Goal: Information Seeking & Learning: Understand process/instructions

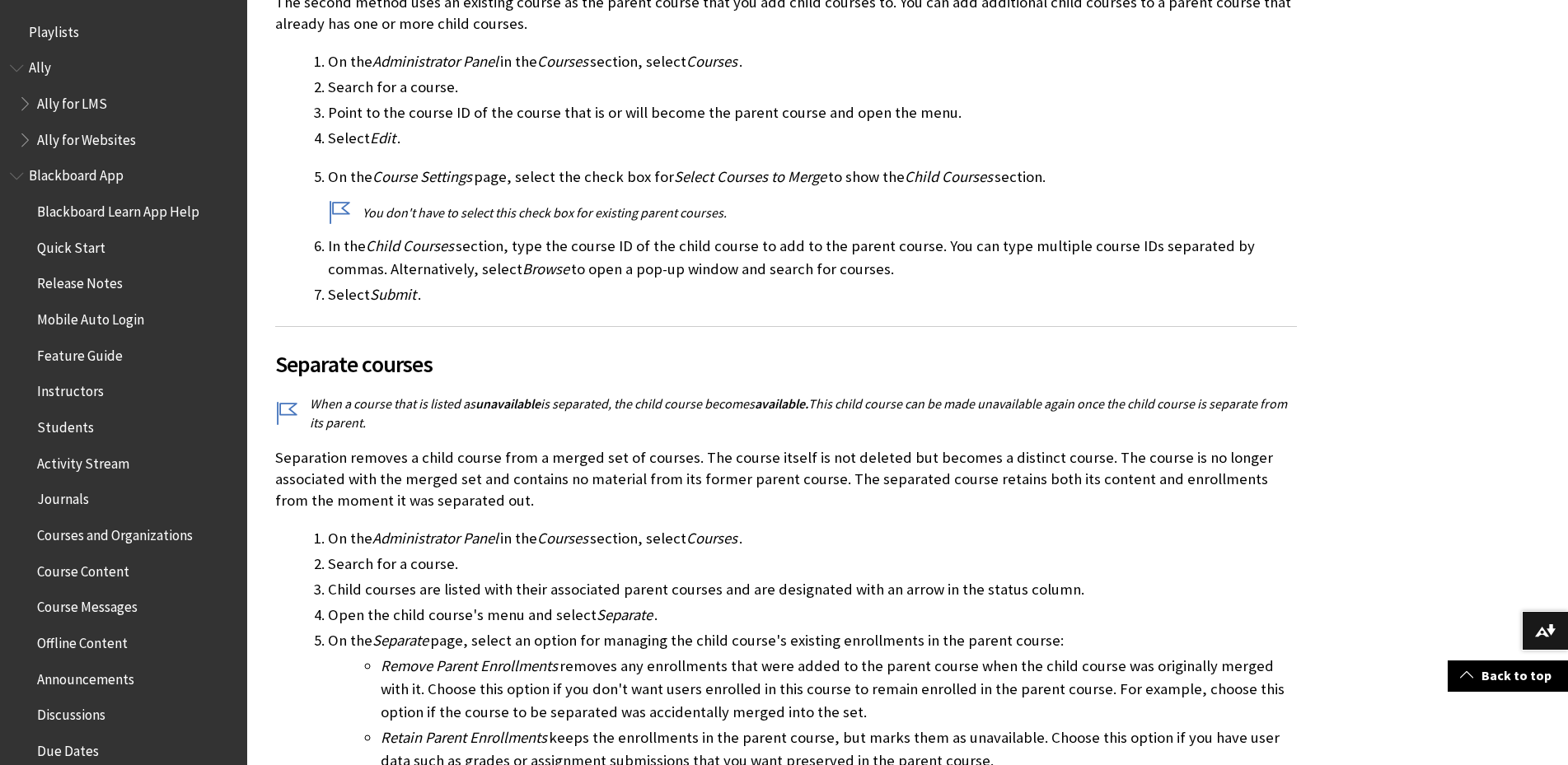
scroll to position [2281, 0]
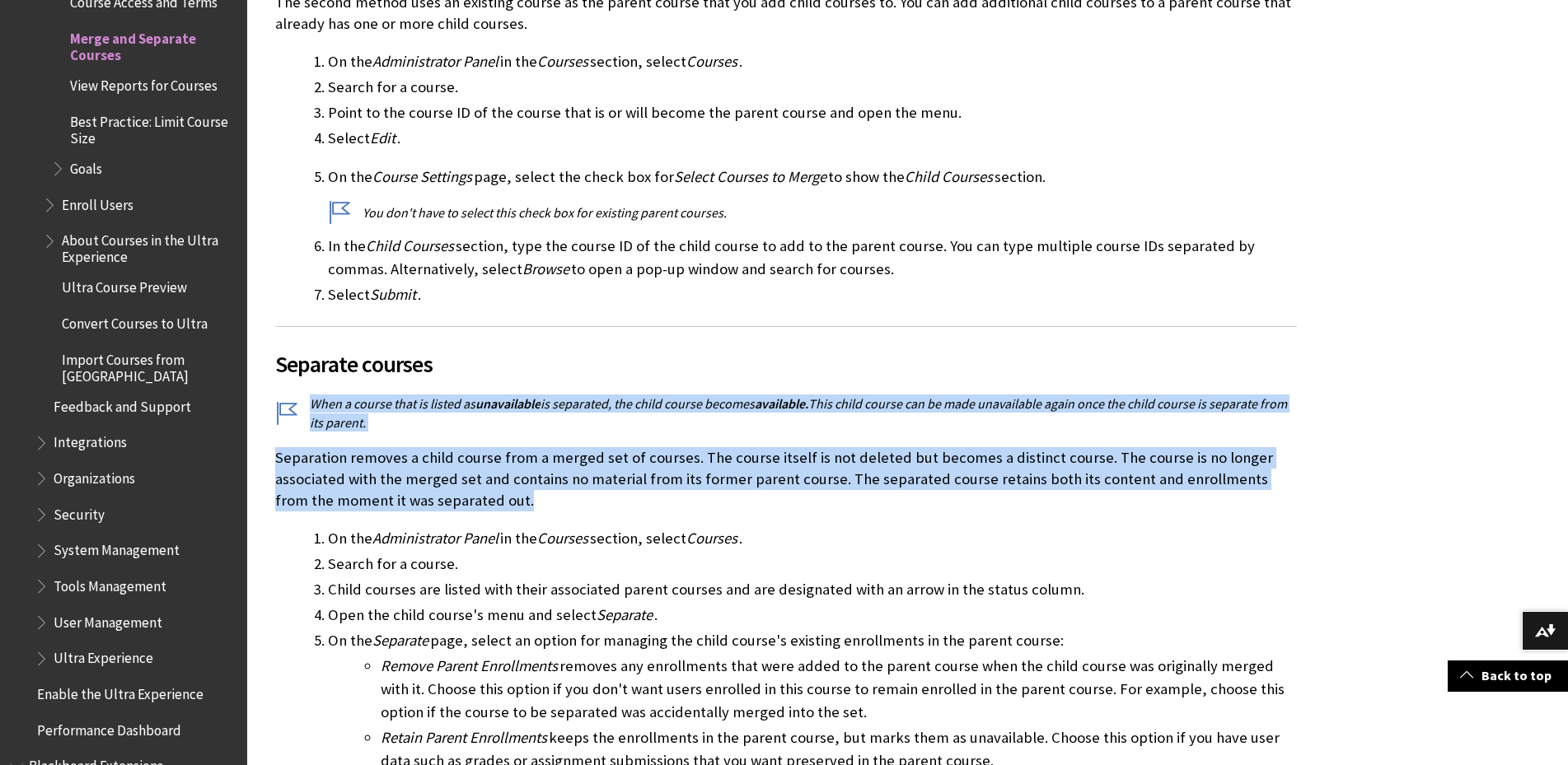
drag, startPoint x: 815, startPoint y: 470, endPoint x: 777, endPoint y: 357, distance: 119.2
click at [777, 357] on div "Instructors who teach multiple sections of the same course may prefer to manage…" at bounding box center [786, 143] width 1022 height 1312
click at [777, 357] on span "Separate courses" at bounding box center [786, 364] width 1022 height 35
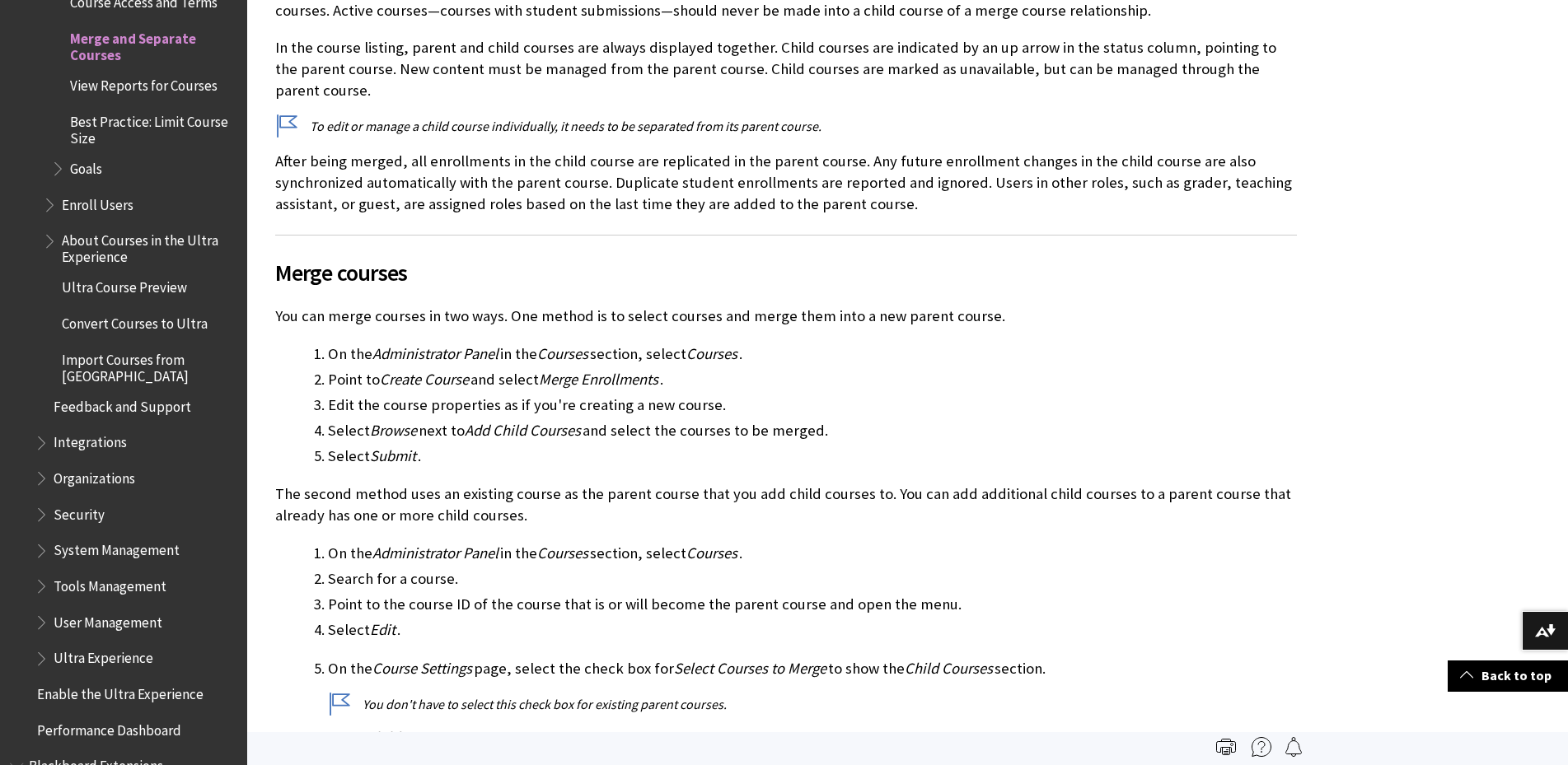
scroll to position [412, 0]
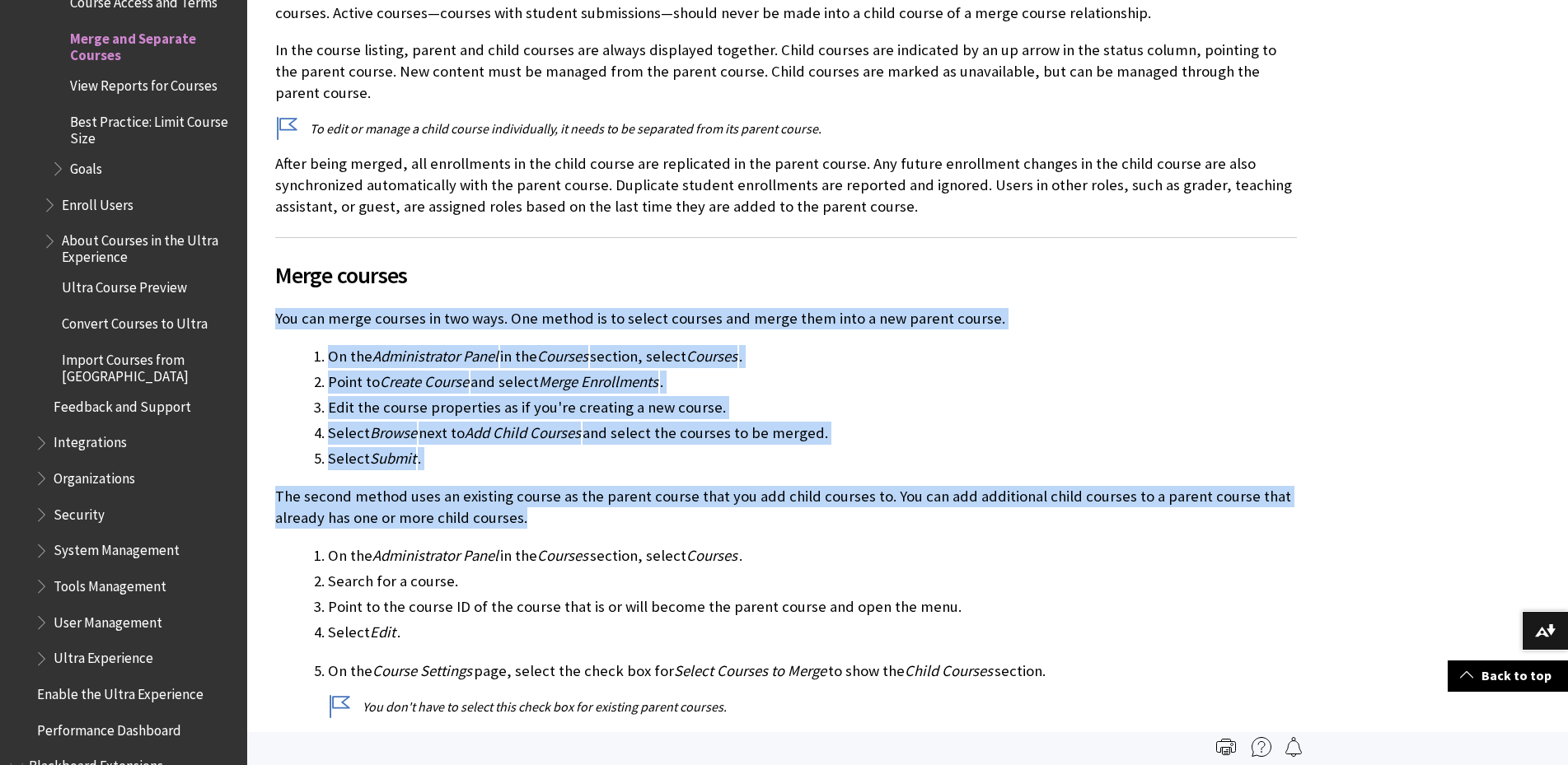
drag, startPoint x: 782, startPoint y: 498, endPoint x: 678, endPoint y: 245, distance: 273.5
click at [678, 245] on div "Instructors who teach multiple sections of the same course may prefer to manage…" at bounding box center [786, 637] width 1022 height 1312
click at [696, 347] on span "Courses" at bounding box center [712, 356] width 51 height 19
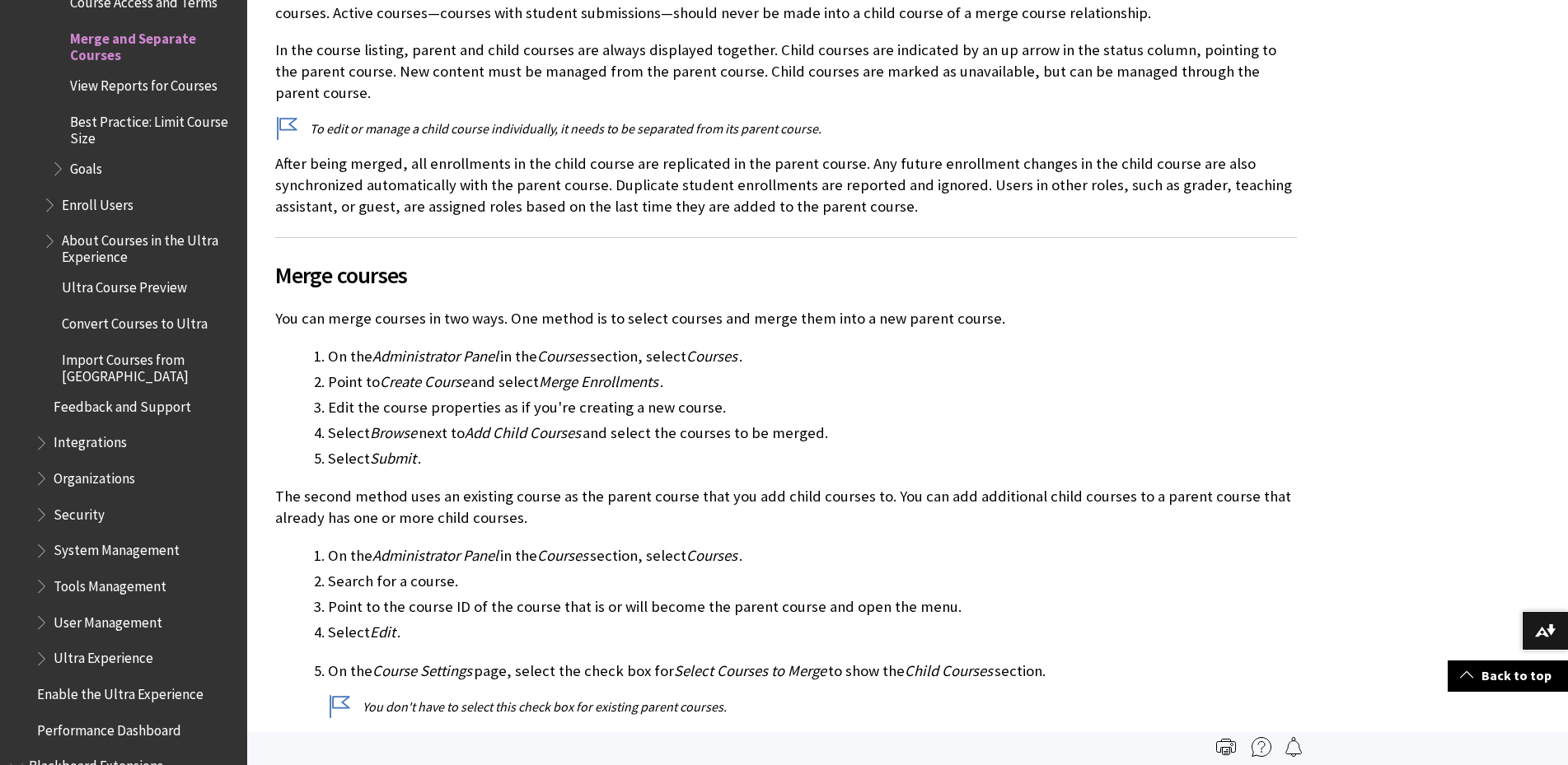
scroll to position [0, 0]
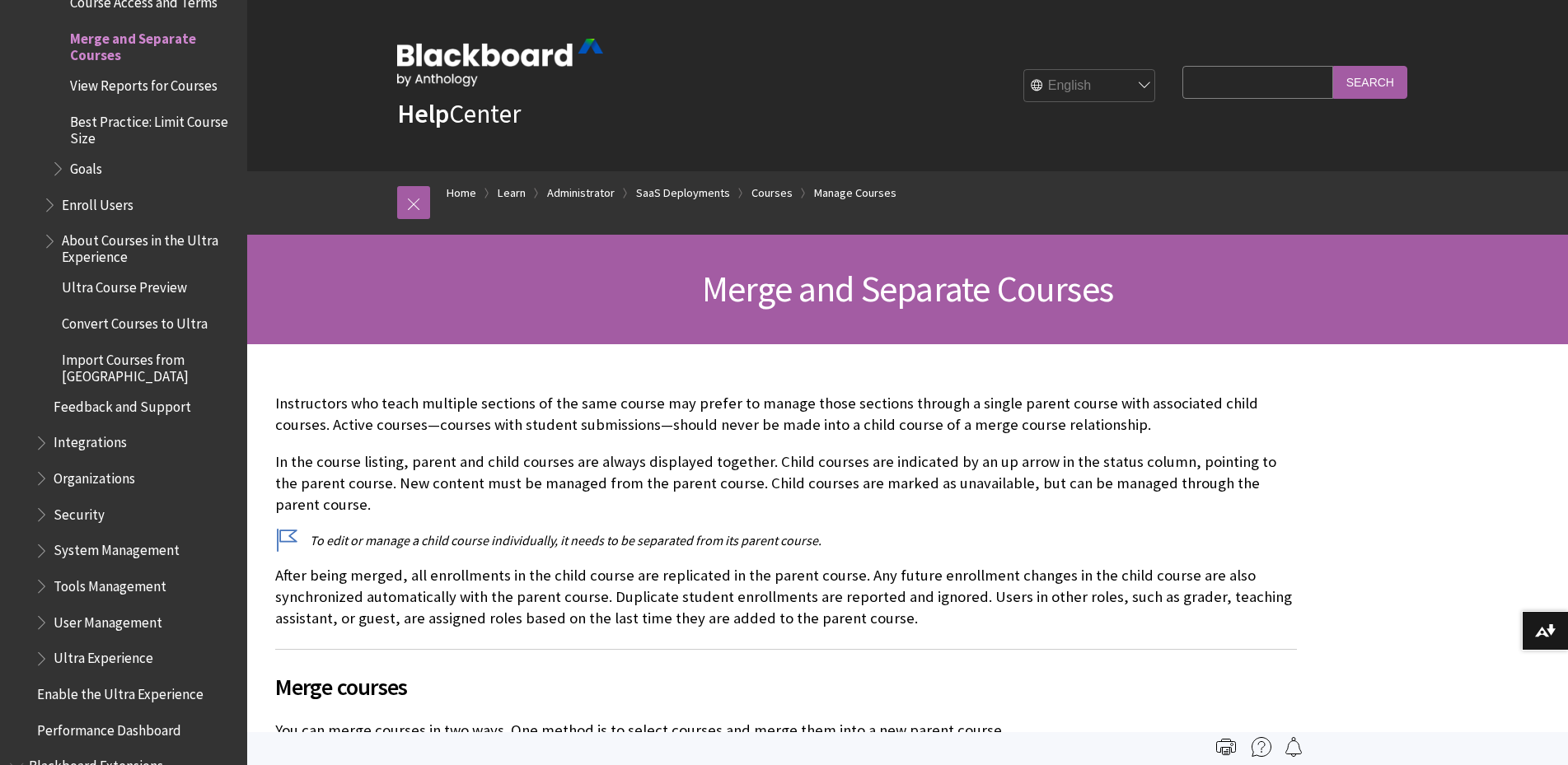
click at [736, 583] on p "After being merged, all enrollments in the child course are replicated in the p…" at bounding box center [786, 597] width 1022 height 65
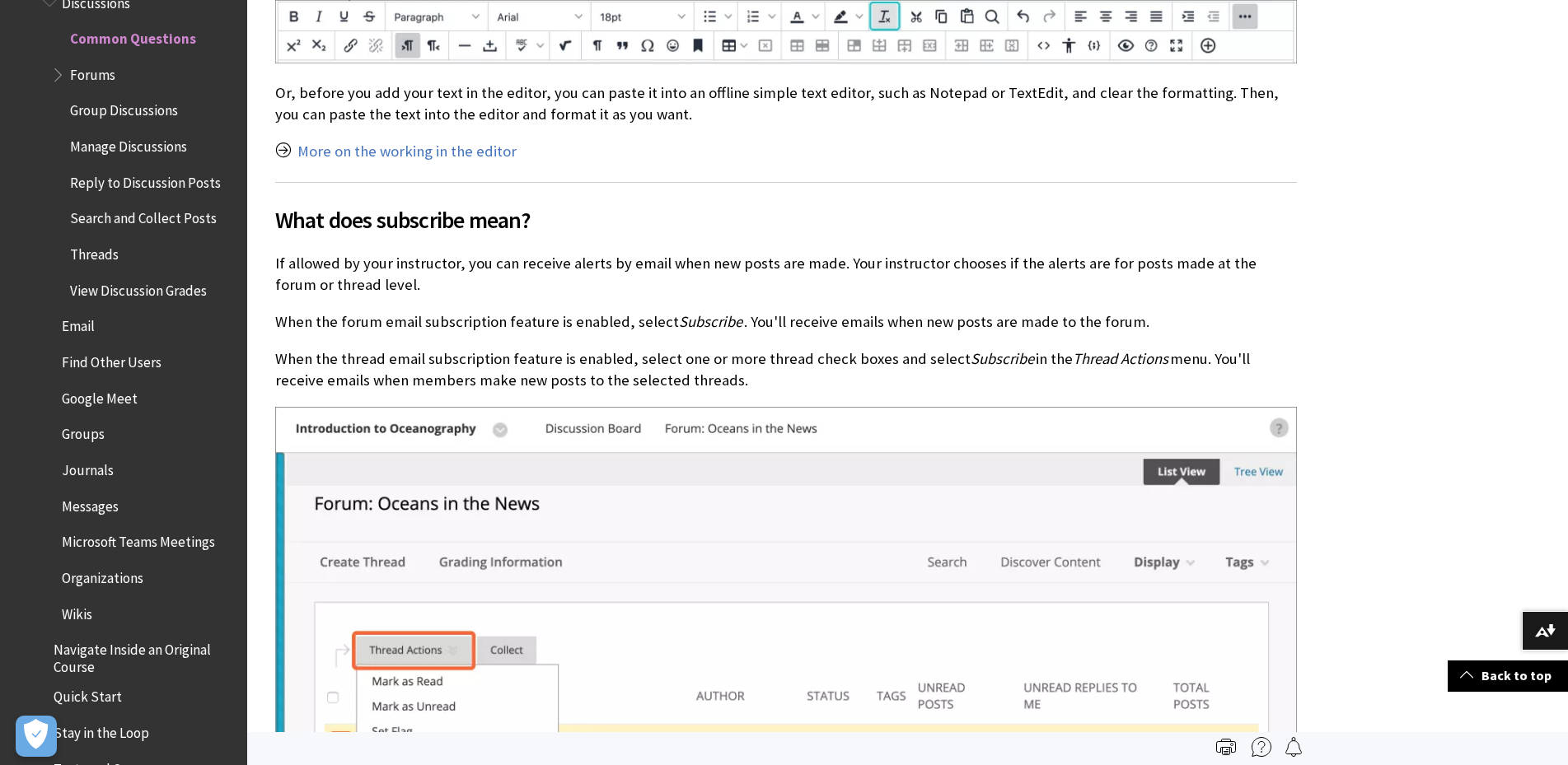
scroll to position [1055, 0]
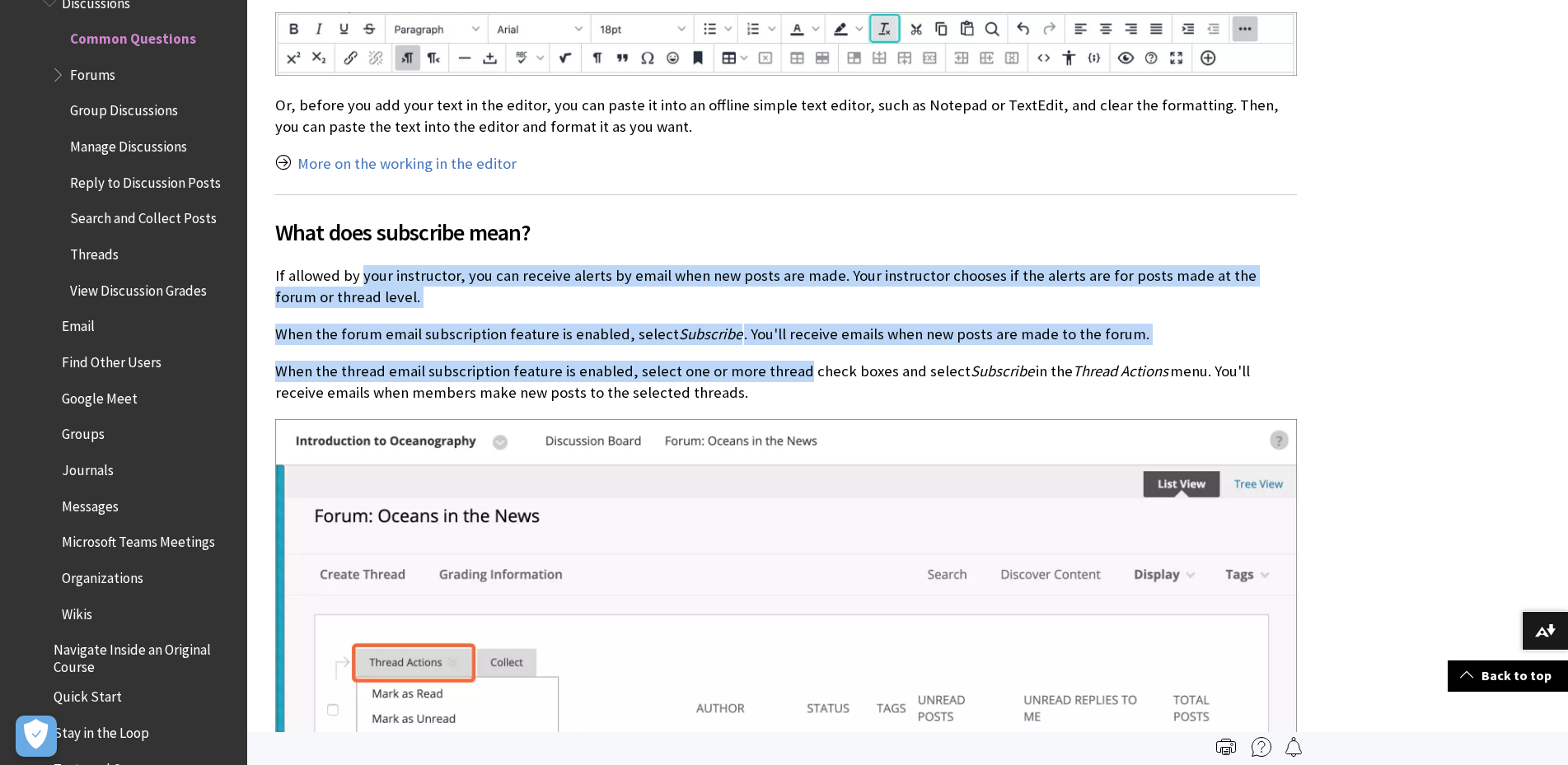
drag, startPoint x: 792, startPoint y: 378, endPoint x: 362, endPoint y: 282, distance: 440.6
click at [362, 282] on div "Why can't I see my discussion post? Check if you accidentally saved your contri…" at bounding box center [786, 184] width 1022 height 1686
click at [362, 282] on p "If allowed by your instructor, you can receive alerts by email when new posts a…" at bounding box center [786, 287] width 1022 height 43
drag, startPoint x: 293, startPoint y: 276, endPoint x: 776, endPoint y: 376, distance: 493.2
click at [776, 376] on div "Why can't I see my discussion post? Check if you accidentally saved your contri…" at bounding box center [786, 184] width 1022 height 1686
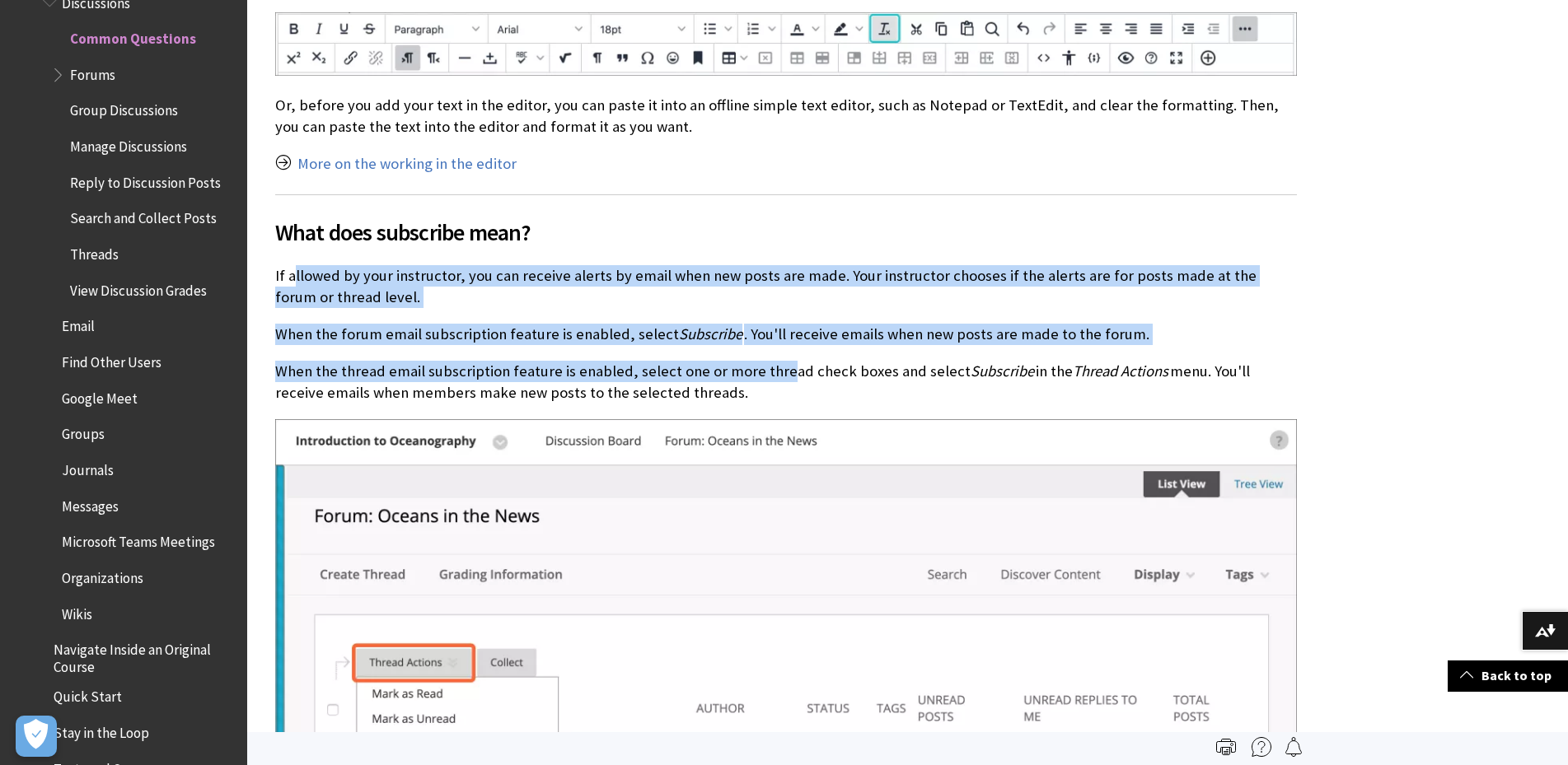
click at [776, 376] on p "When the thread email subscription feature is enabled, select one or more threa…" at bounding box center [786, 382] width 1022 height 43
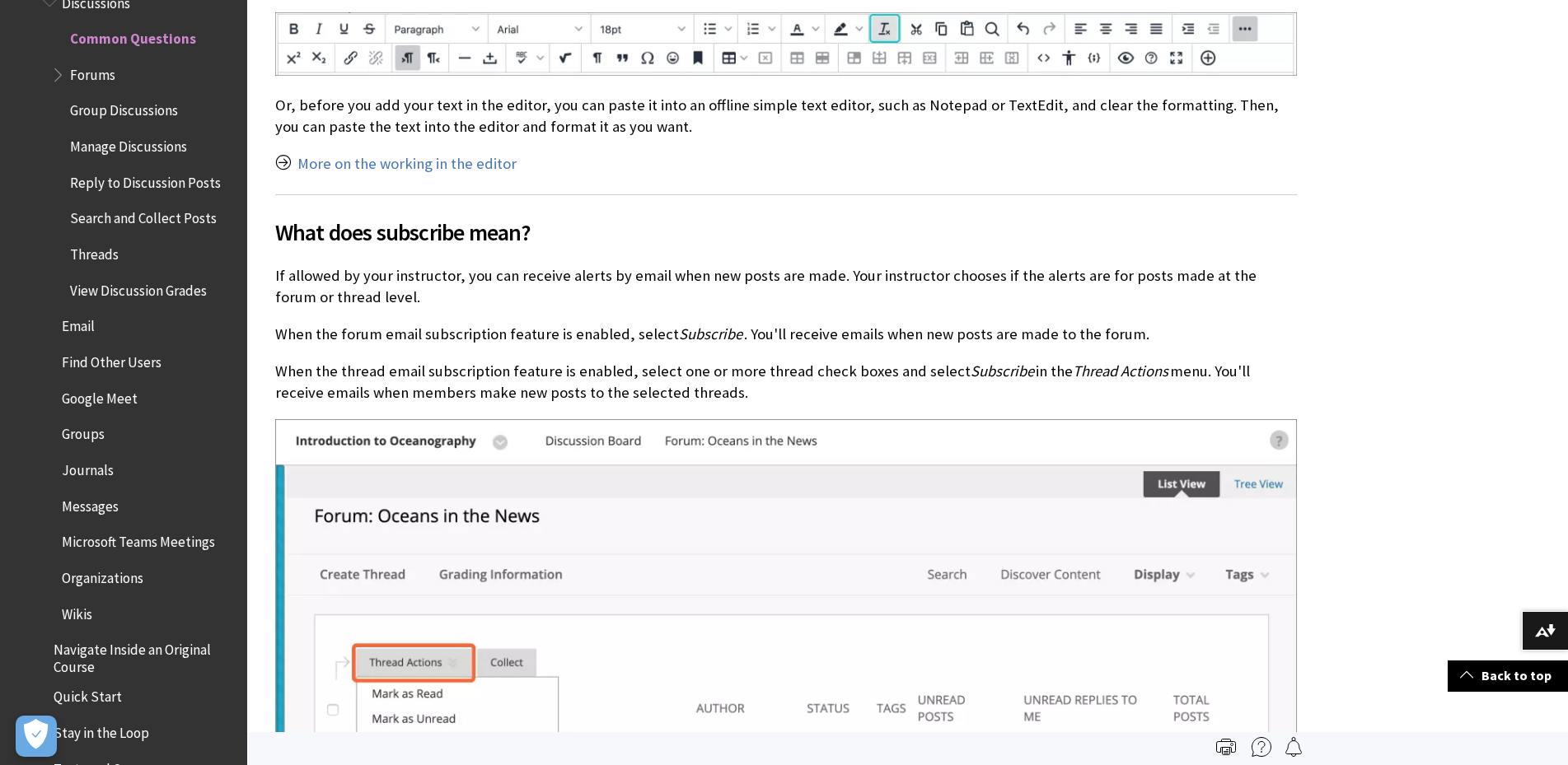
drag, startPoint x: 777, startPoint y: 391, endPoint x: 667, endPoint y: 215, distance: 207.5
click at [667, 215] on div "Why can't I see my discussion post? Check if you accidentally saved your contri…" at bounding box center [786, 184] width 1022 height 1686
click at [667, 215] on span "What does subscribe mean?" at bounding box center [786, 232] width 1022 height 35
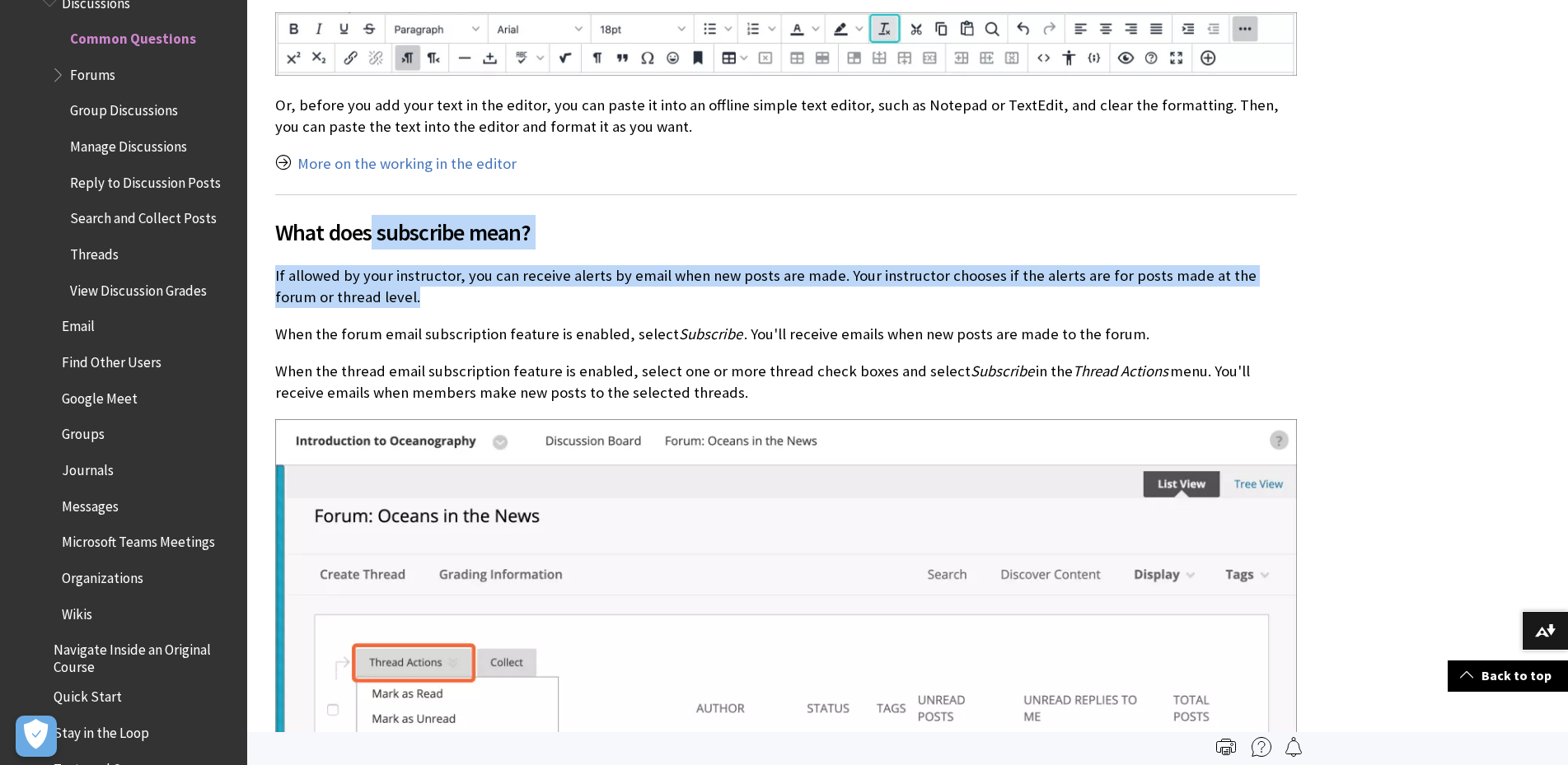
drag, startPoint x: 368, startPoint y: 234, endPoint x: 585, endPoint y: 301, distance: 227.1
click at [585, 301] on div "Why can't I see my discussion post? Check if you accidentally saved your contri…" at bounding box center [786, 184] width 1022 height 1686
click at [585, 301] on p "If allowed by your instructor, you can receive alerts by email when new posts a…" at bounding box center [786, 287] width 1022 height 43
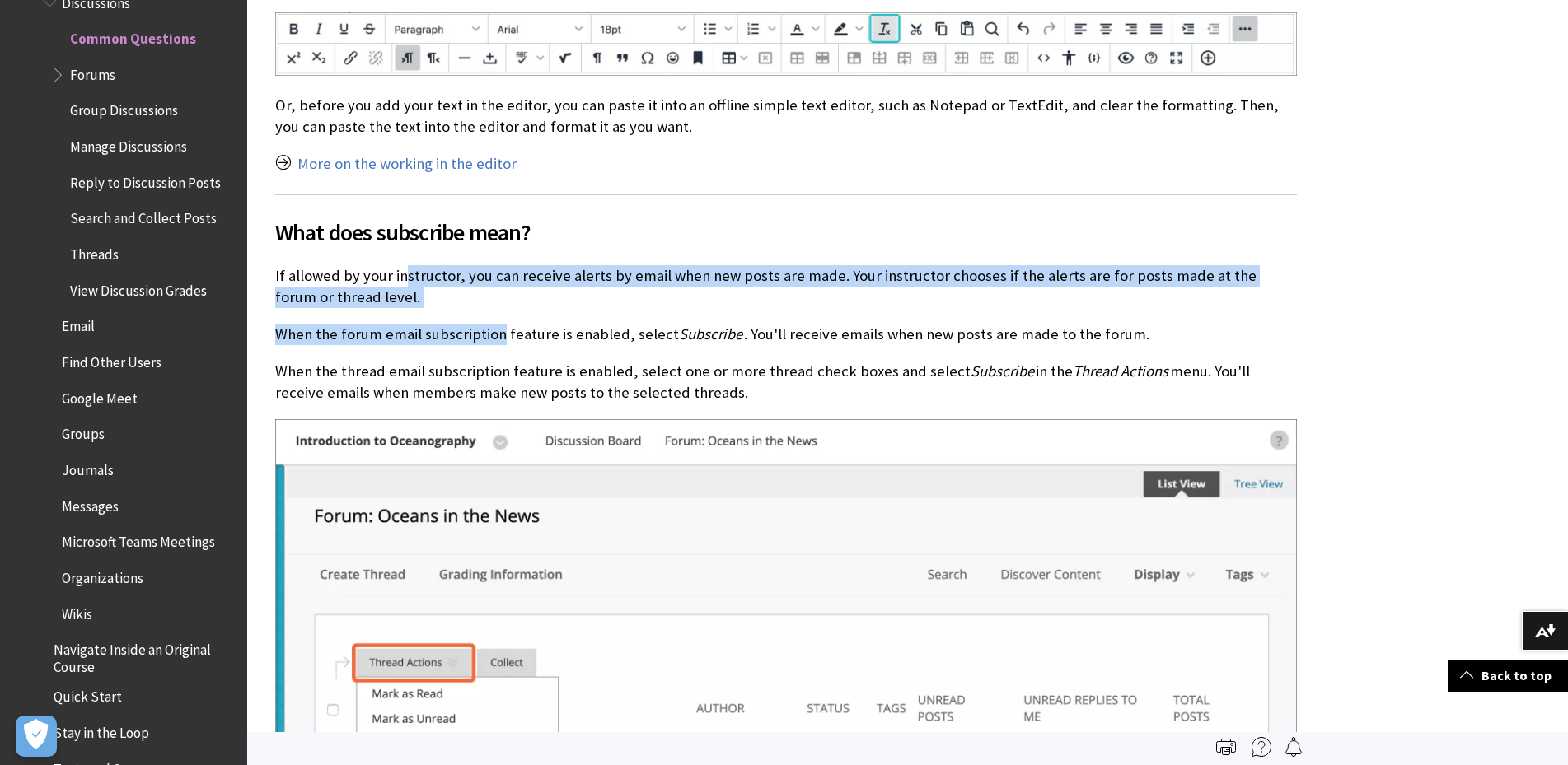
drag, startPoint x: 401, startPoint y: 274, endPoint x: 500, endPoint y: 344, distance: 121.2
click at [500, 344] on div "Why can't I see my discussion post? Check if you accidentally saved your contri…" at bounding box center [786, 184] width 1022 height 1686
click at [500, 344] on p "When the forum email subscription feature is enabled, select Subscribe . You'll…" at bounding box center [786, 334] width 1022 height 22
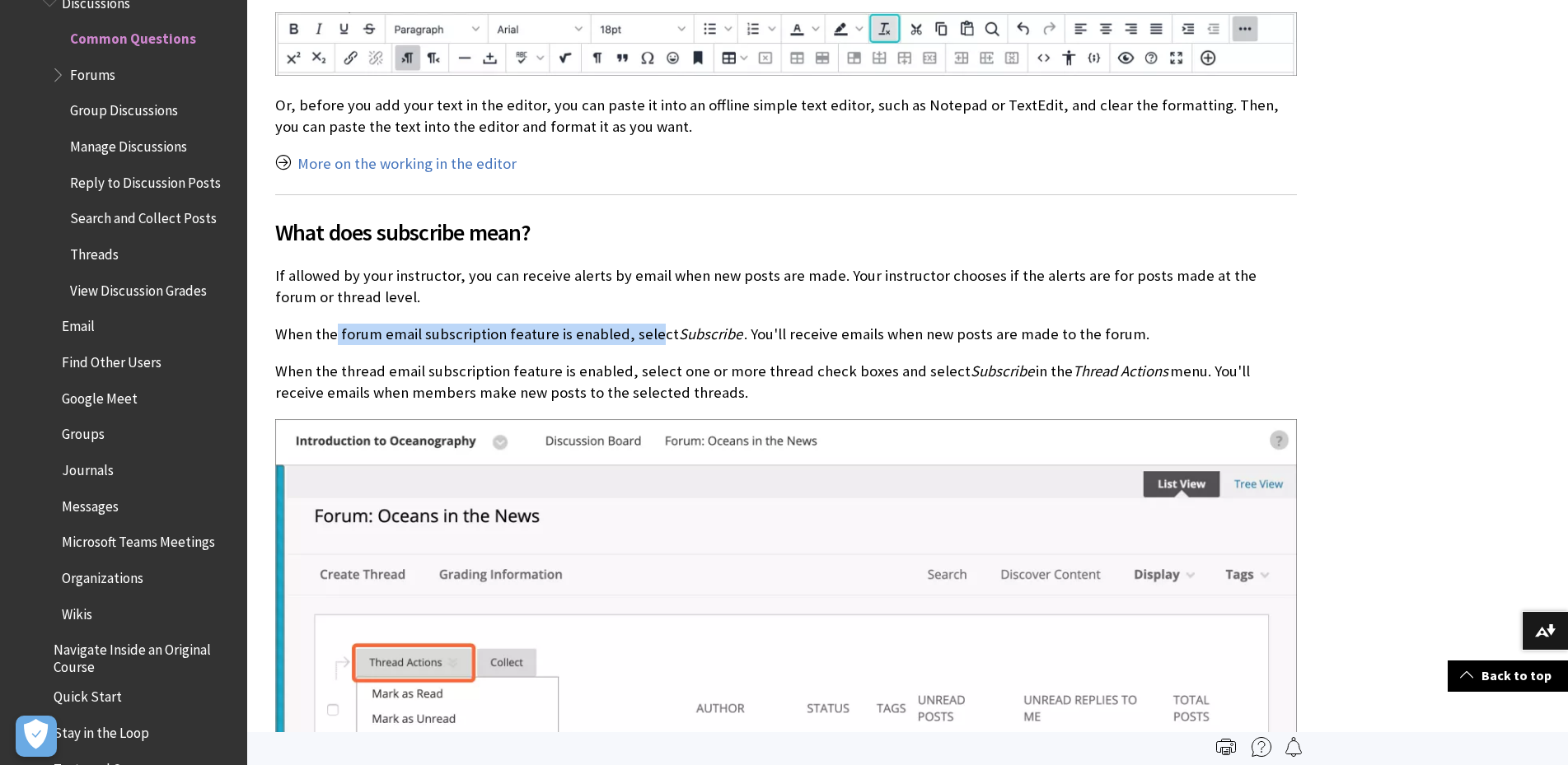
drag, startPoint x: 332, startPoint y: 328, endPoint x: 651, endPoint y: 330, distance: 319.0
click at [651, 330] on p "When the forum email subscription feature is enabled, select Subscribe . You'll…" at bounding box center [786, 334] width 1022 height 22
click at [652, 330] on p "When the forum email subscription feature is enabled, select Subscribe . You'll…" at bounding box center [786, 334] width 1022 height 22
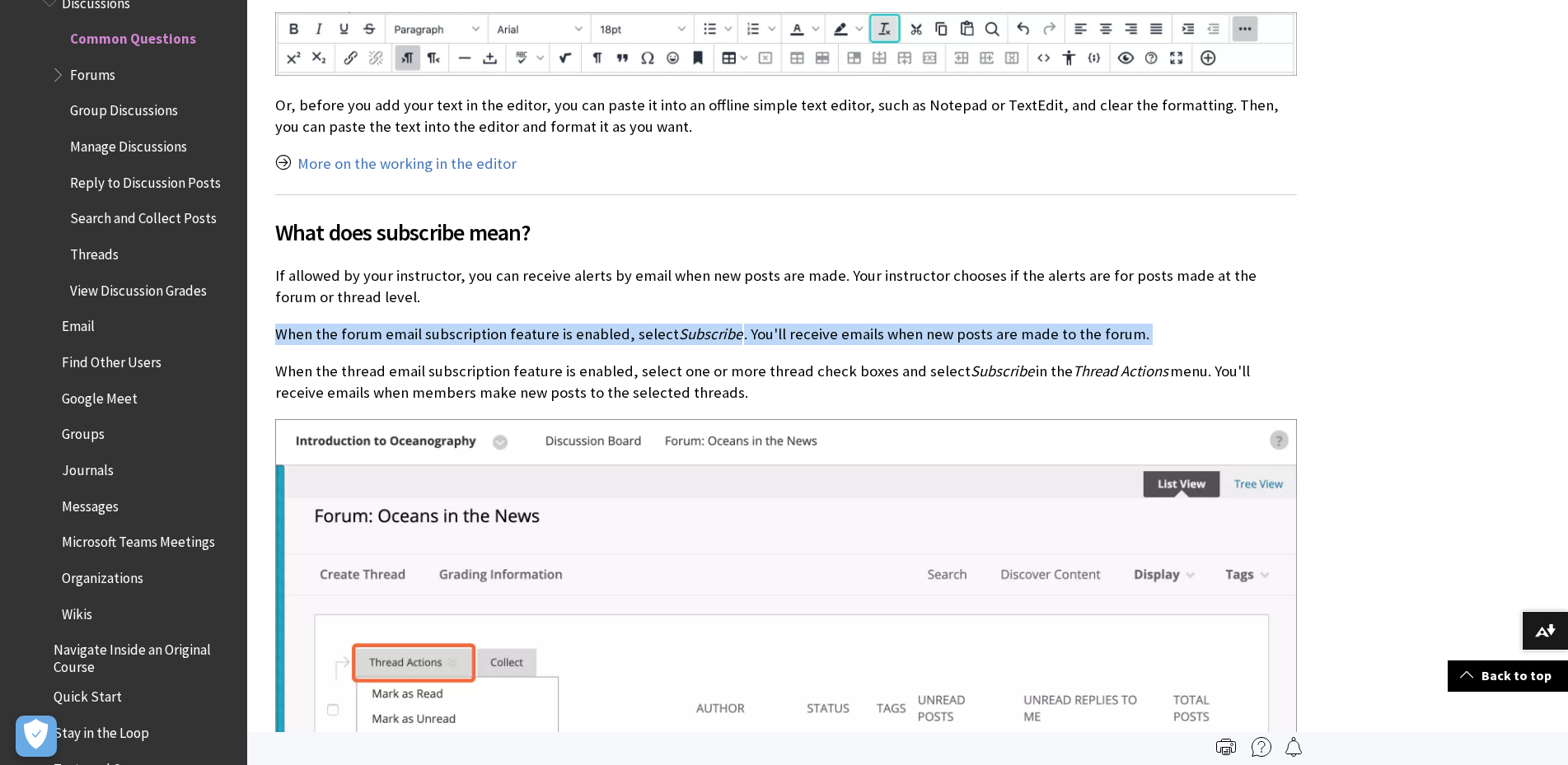
click at [652, 330] on p "When the forum email subscription feature is enabled, select Subscribe . You'll…" at bounding box center [786, 334] width 1022 height 22
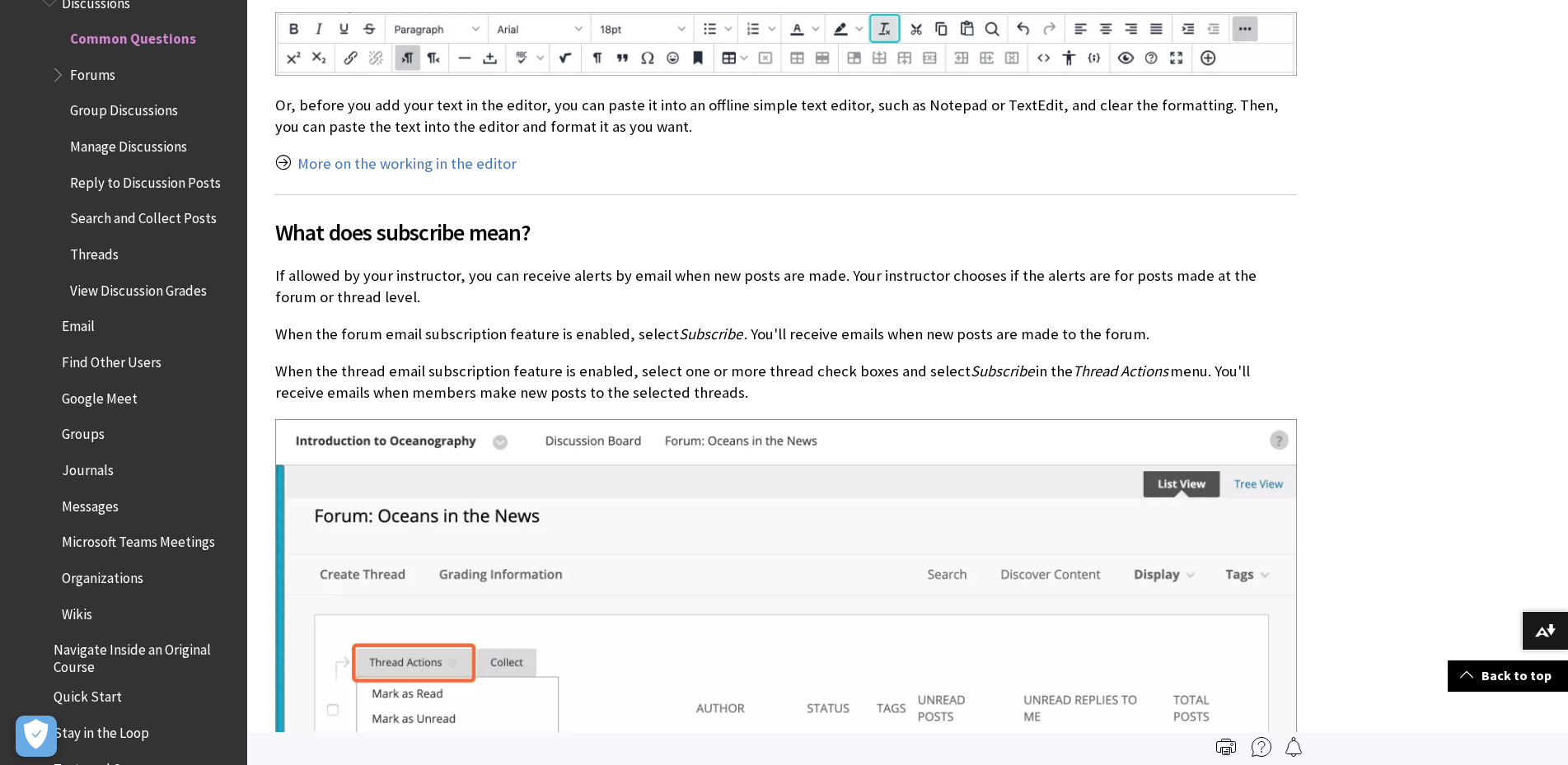
click at [608, 356] on div "Why can't I see my discussion post? Check if you accidentally saved your contri…" at bounding box center [786, 184] width 1022 height 1686
drag, startPoint x: 710, startPoint y: 336, endPoint x: 908, endPoint y: 336, distance: 198.0
click at [908, 336] on p "When the forum email subscription feature is enabled, select Subscribe . You'll…" at bounding box center [786, 334] width 1022 height 22
click at [749, 338] on p "When the forum email subscription feature is enabled, select Subscribe . You'll…" at bounding box center [786, 334] width 1022 height 22
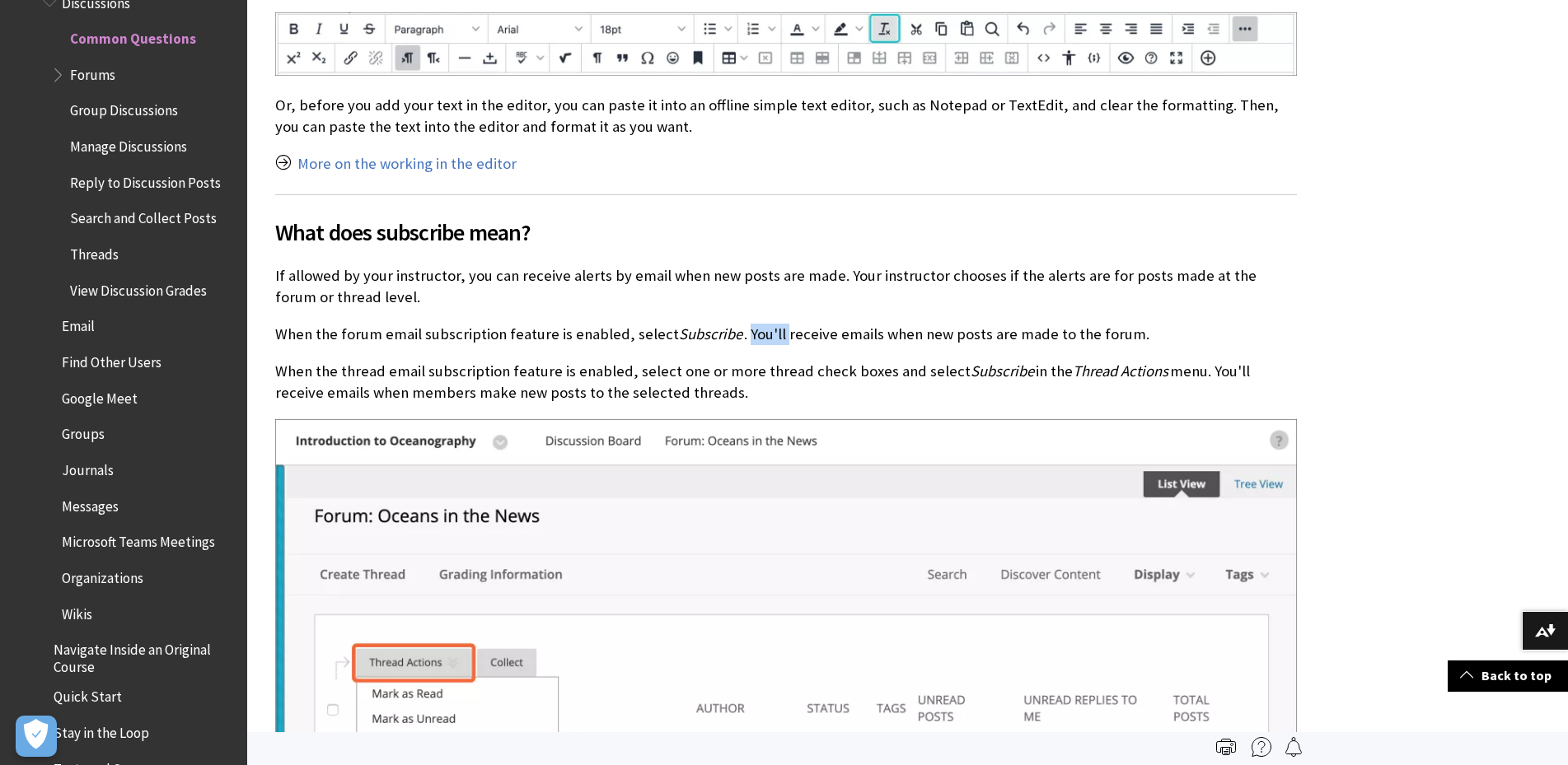
click at [749, 338] on p "When the forum email subscription feature is enabled, select Subscribe . You'll…" at bounding box center [786, 334] width 1022 height 22
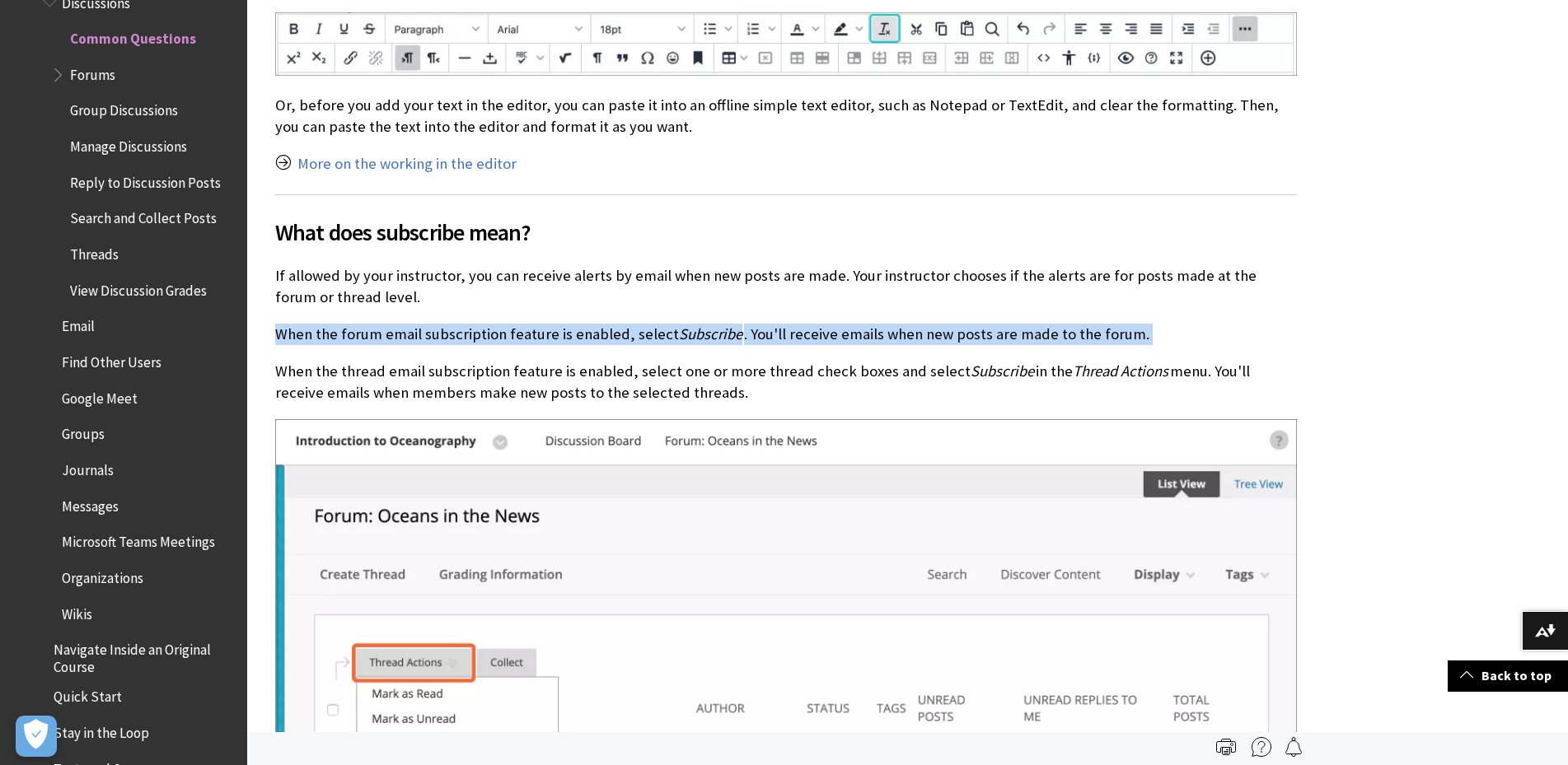
click at [749, 338] on p "When the forum email subscription feature is enabled, select Subscribe . You'll…" at bounding box center [786, 334] width 1022 height 22
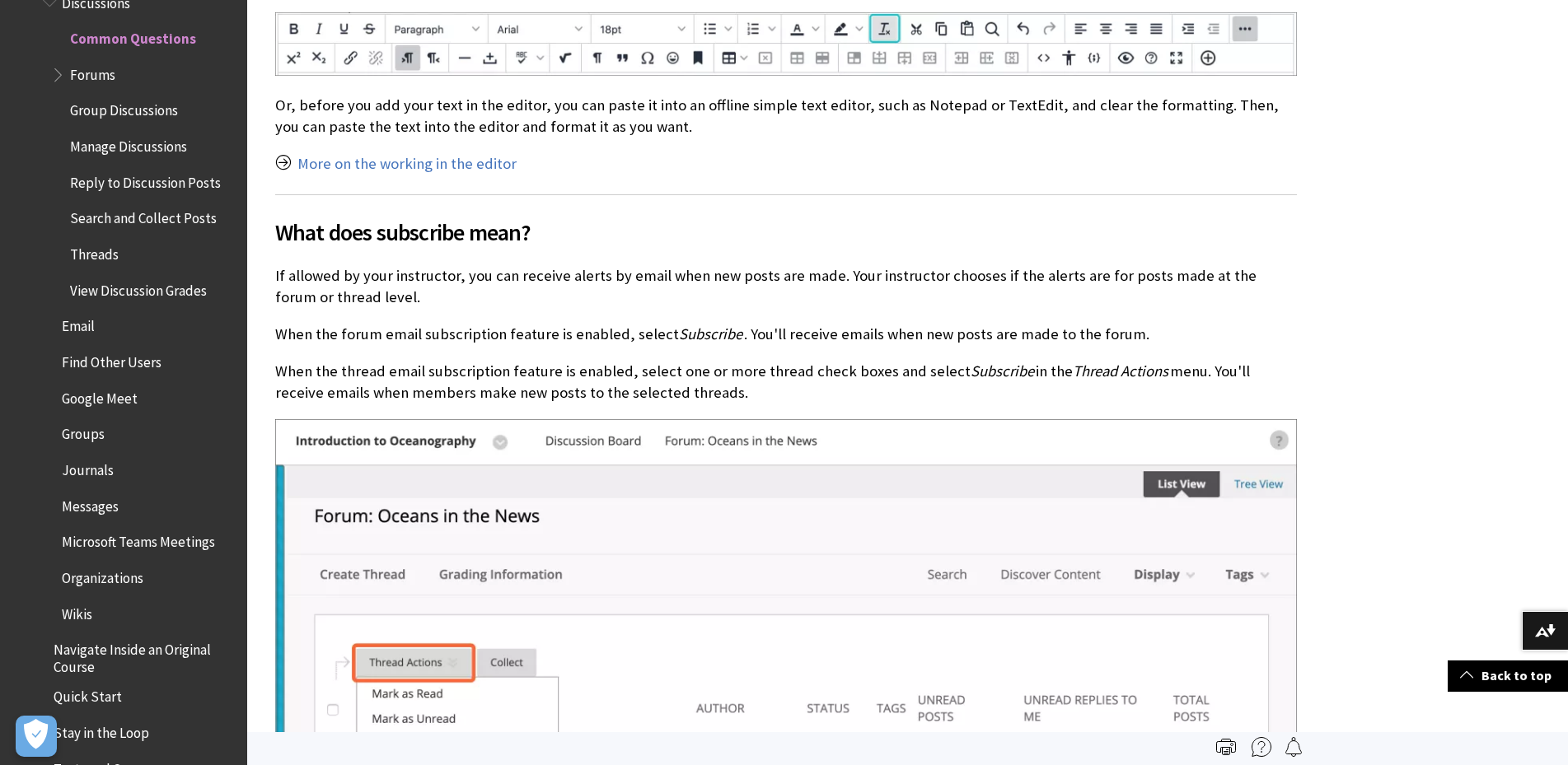
click at [868, 401] on p "When the thread email subscription feature is enabled, select one or more threa…" at bounding box center [786, 382] width 1022 height 43
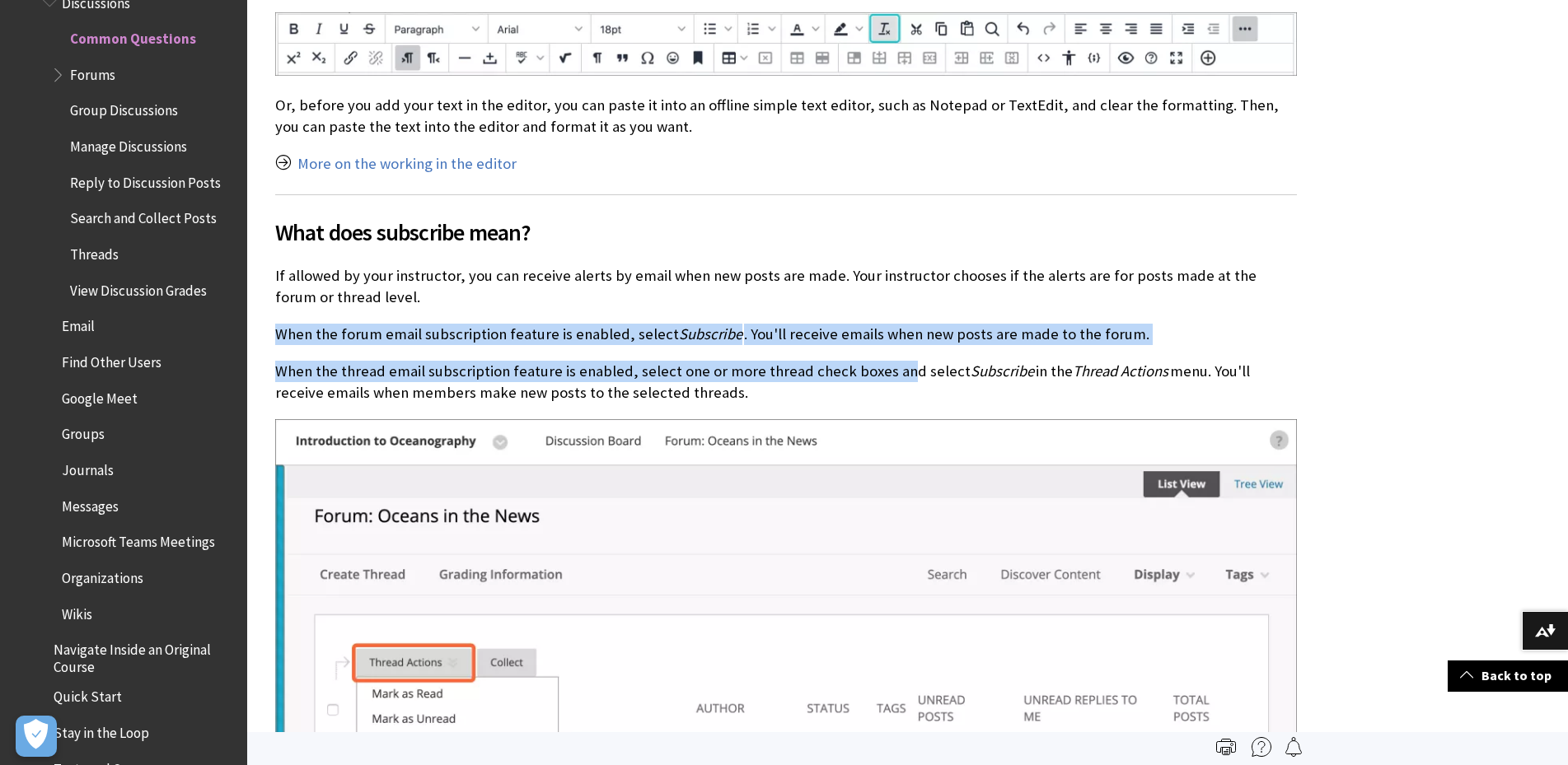
drag, startPoint x: 896, startPoint y: 381, endPoint x: 890, endPoint y: 303, distance: 78.2
click at [890, 303] on div "Why can't I see my discussion post? Check if you accidentally saved your contri…" at bounding box center [786, 184] width 1022 height 1686
click at [890, 303] on p "If allowed by your instructor, you can receive alerts by email when new posts a…" at bounding box center [786, 287] width 1022 height 43
drag, startPoint x: 302, startPoint y: 376, endPoint x: 720, endPoint y: 399, distance: 418.6
click at [720, 399] on p "When the thread email subscription feature is enabled, select one or more threa…" at bounding box center [786, 382] width 1022 height 43
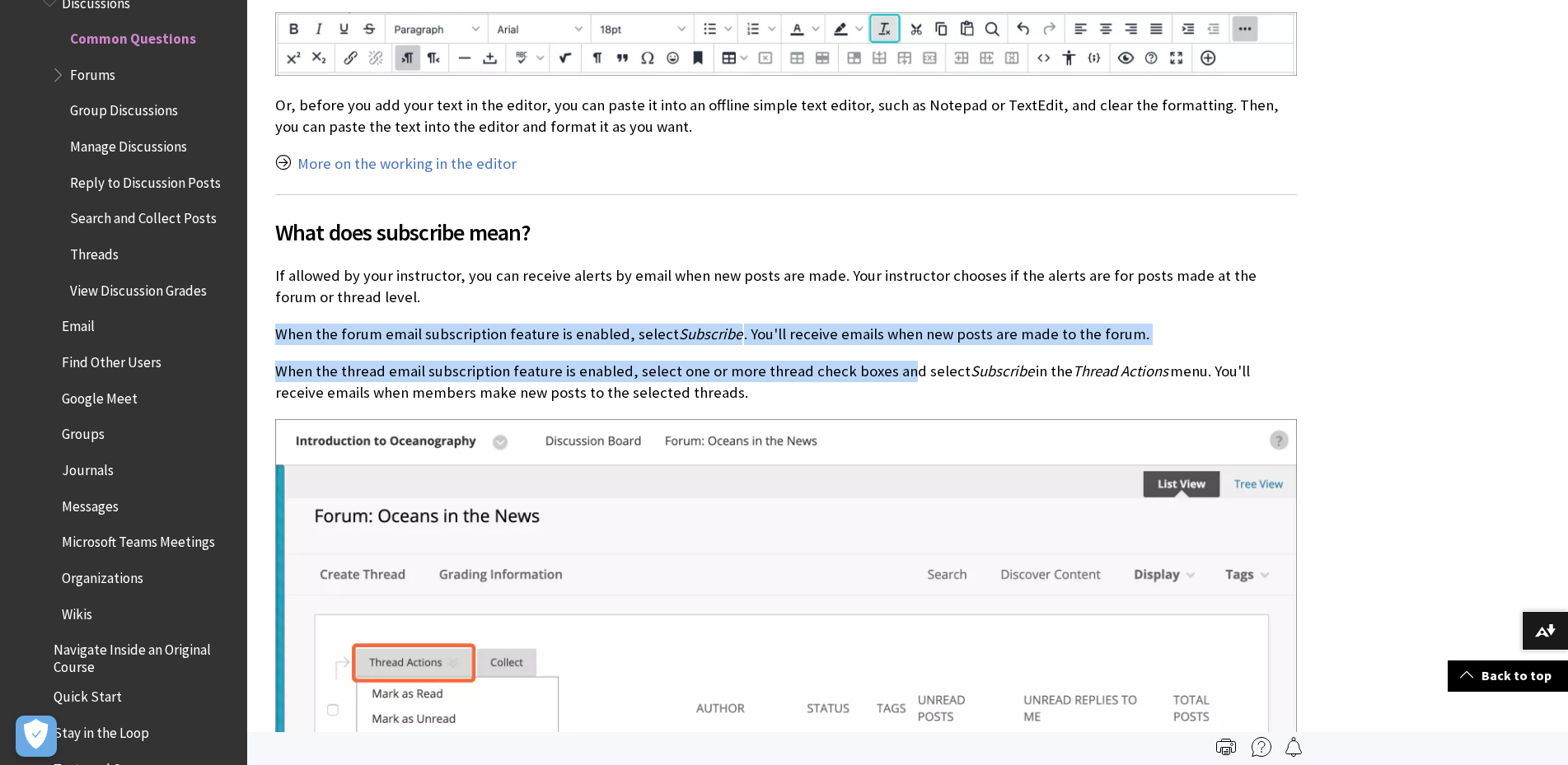
click at [720, 399] on p "When the thread email subscription feature is enabled, select one or more threa…" at bounding box center [786, 382] width 1022 height 43
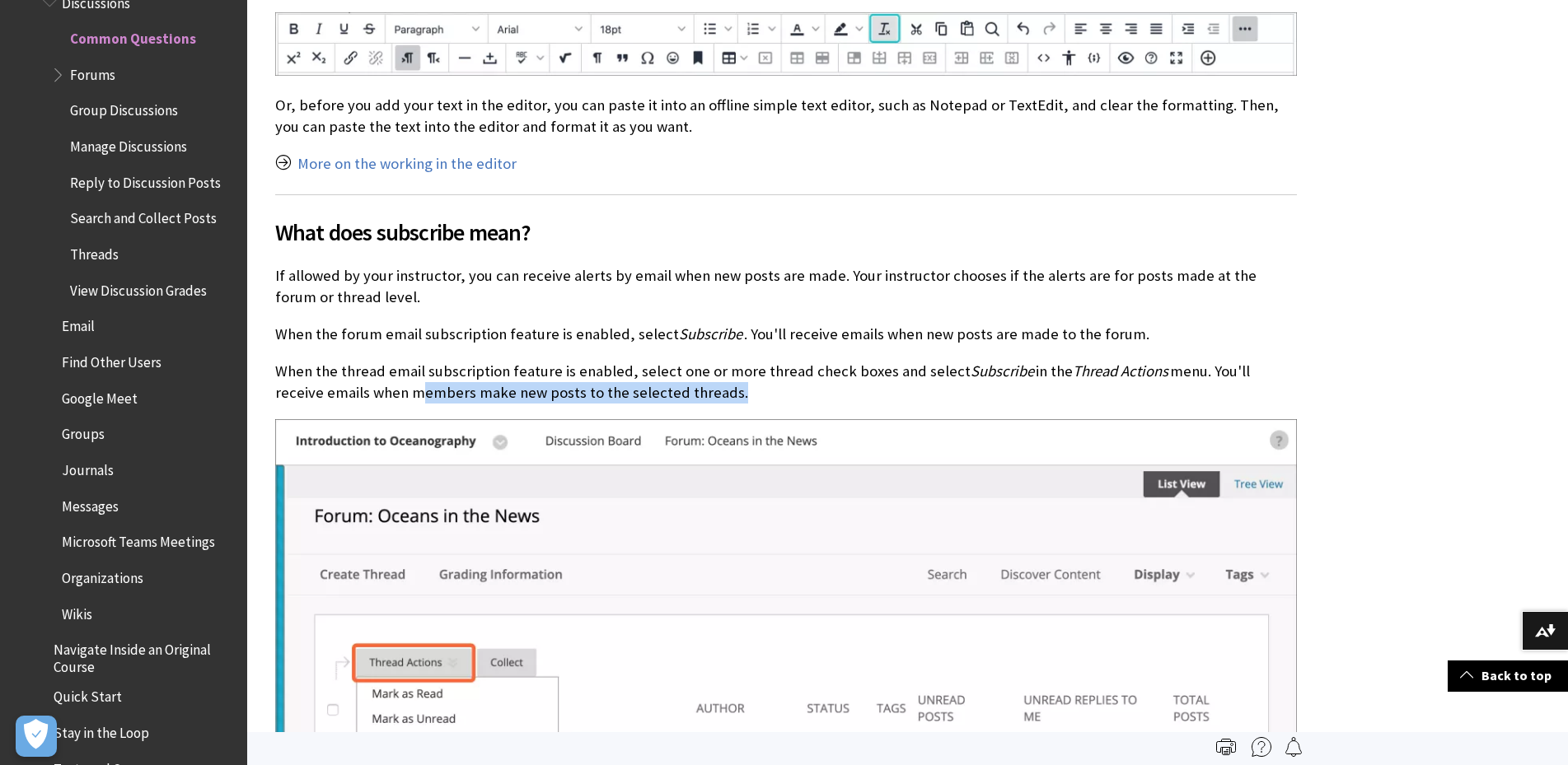
drag, startPoint x: 720, startPoint y: 399, endPoint x: 413, endPoint y: 399, distance: 307.0
click at [413, 399] on p "When the thread email subscription feature is enabled, select one or more threa…" at bounding box center [786, 382] width 1022 height 43
click at [412, 400] on p "When the thread email subscription feature is enabled, select one or more threa…" at bounding box center [786, 382] width 1022 height 43
click at [645, 384] on p "When the thread email subscription feature is enabled, select one or more threa…" at bounding box center [786, 382] width 1022 height 43
drag, startPoint x: 631, startPoint y: 368, endPoint x: 763, endPoint y: 392, distance: 134.2
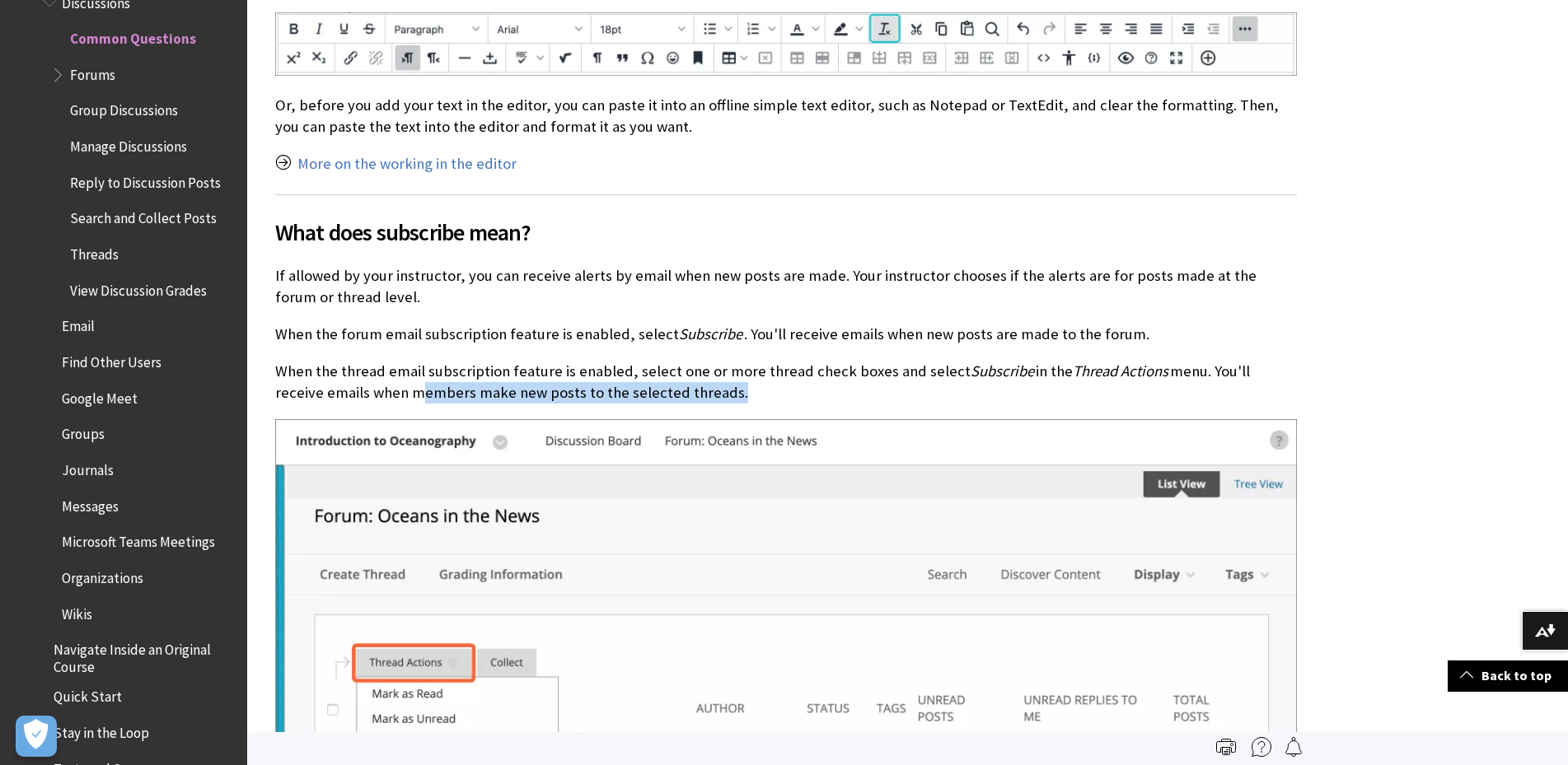
click at [763, 392] on p "When the thread email subscription feature is enabled, select one or more threa…" at bounding box center [786, 382] width 1022 height 43
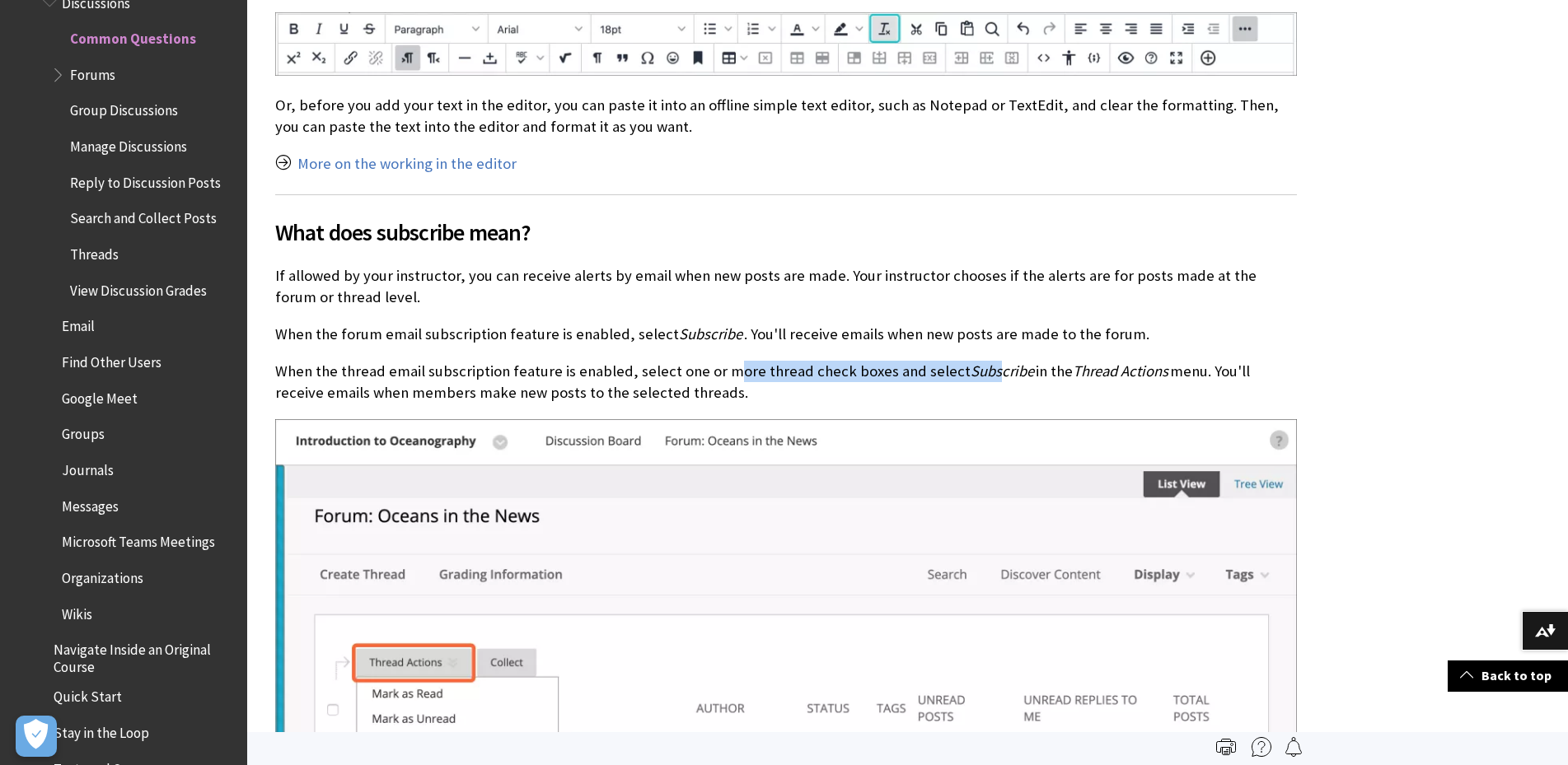
drag, startPoint x: 720, startPoint y: 371, endPoint x: 976, endPoint y: 370, distance: 256.0
click at [976, 370] on p "When the thread email subscription feature is enabled, select one or more threa…" at bounding box center [786, 382] width 1022 height 43
click at [976, 370] on span "Subscribe" at bounding box center [1001, 371] width 63 height 19
drag, startPoint x: 420, startPoint y: 383, endPoint x: 803, endPoint y: 396, distance: 383.2
click at [803, 396] on p "When the thread email subscription feature is enabled, select one or more threa…" at bounding box center [786, 382] width 1022 height 43
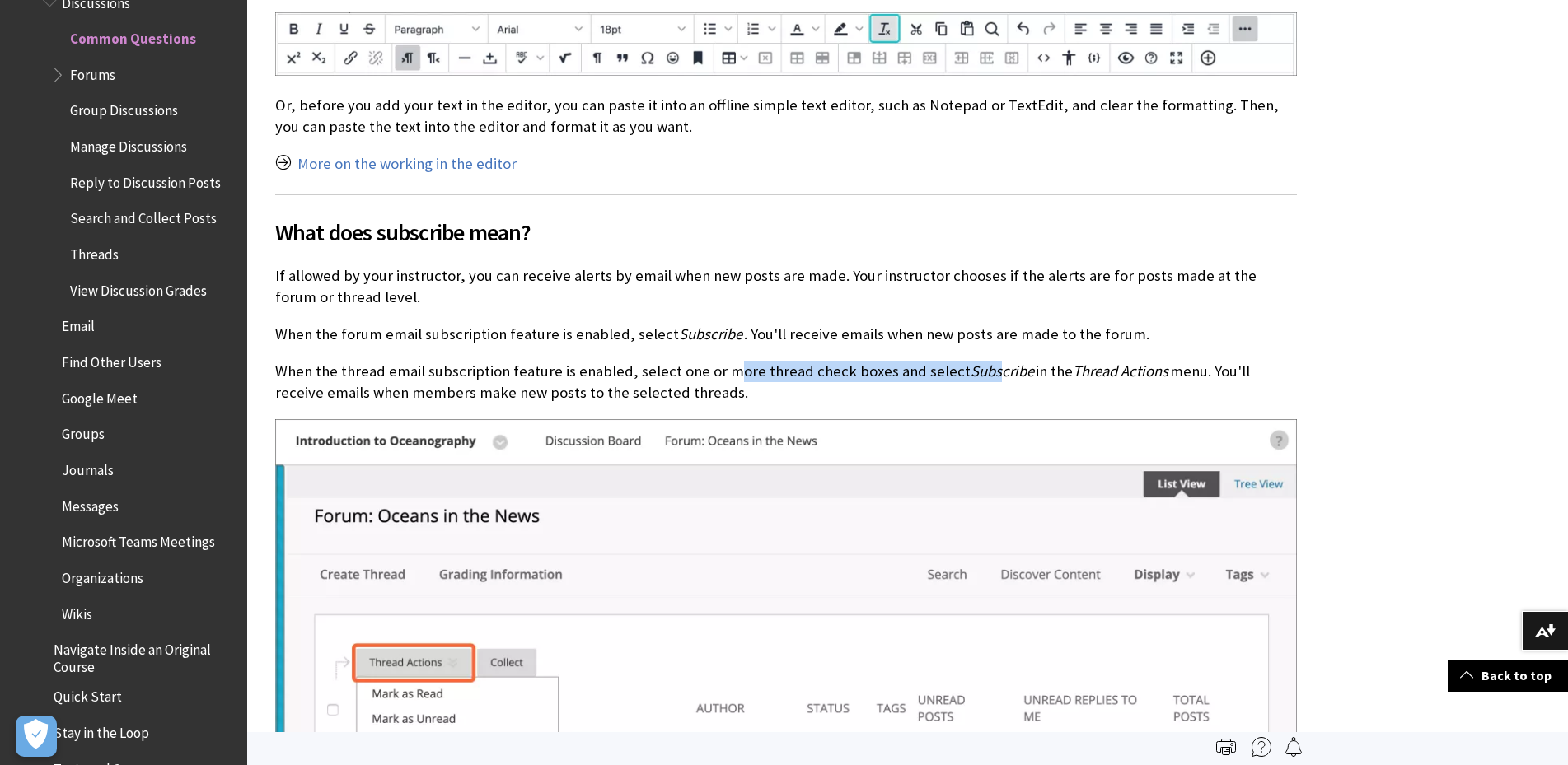
click at [803, 396] on p "When the thread email subscription feature is enabled, select one or more threa…" at bounding box center [786, 382] width 1022 height 43
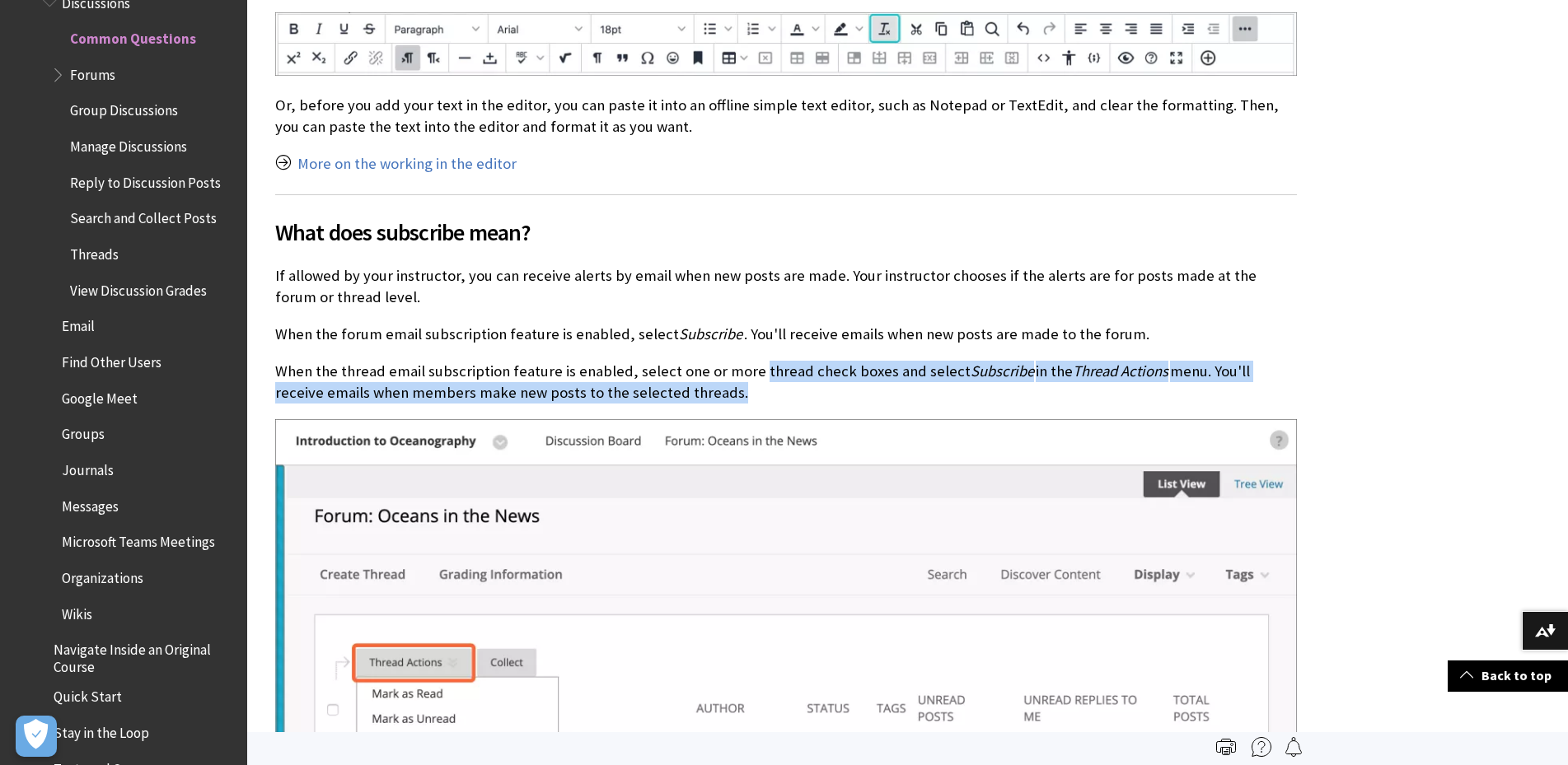
drag, startPoint x: 803, startPoint y: 396, endPoint x: 780, endPoint y: 360, distance: 42.7
click at [780, 361] on p "When the thread email subscription feature is enabled, select one or more threa…" at bounding box center [786, 382] width 1022 height 43
drag, startPoint x: 780, startPoint y: 360, endPoint x: 916, endPoint y: 391, distance: 139.5
click at [916, 391] on p "When the thread email subscription feature is enabled, select one or more threa…" at bounding box center [786, 382] width 1022 height 43
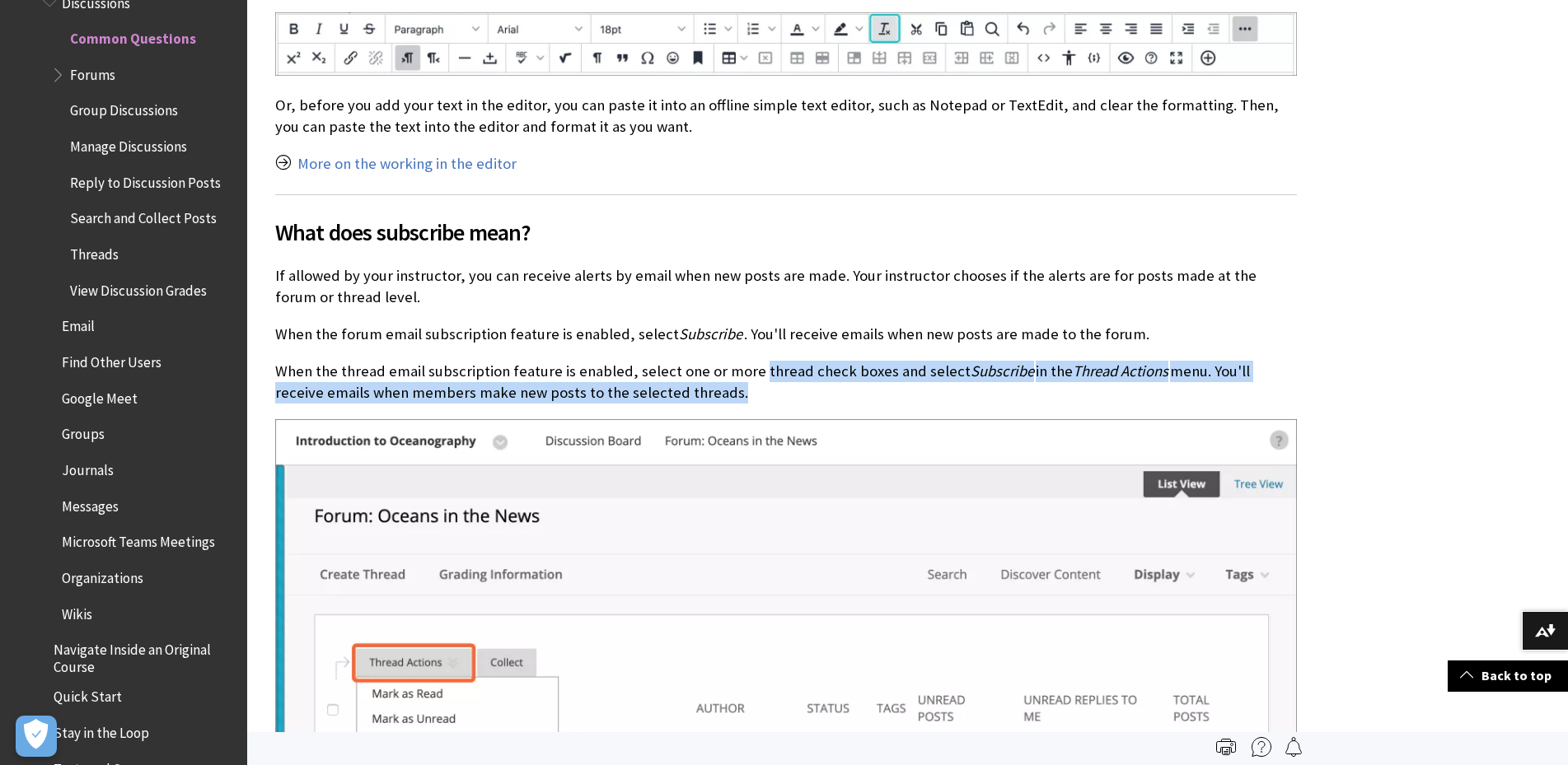
click at [916, 391] on p "When the thread email subscription feature is enabled, select one or more threa…" at bounding box center [786, 382] width 1022 height 43
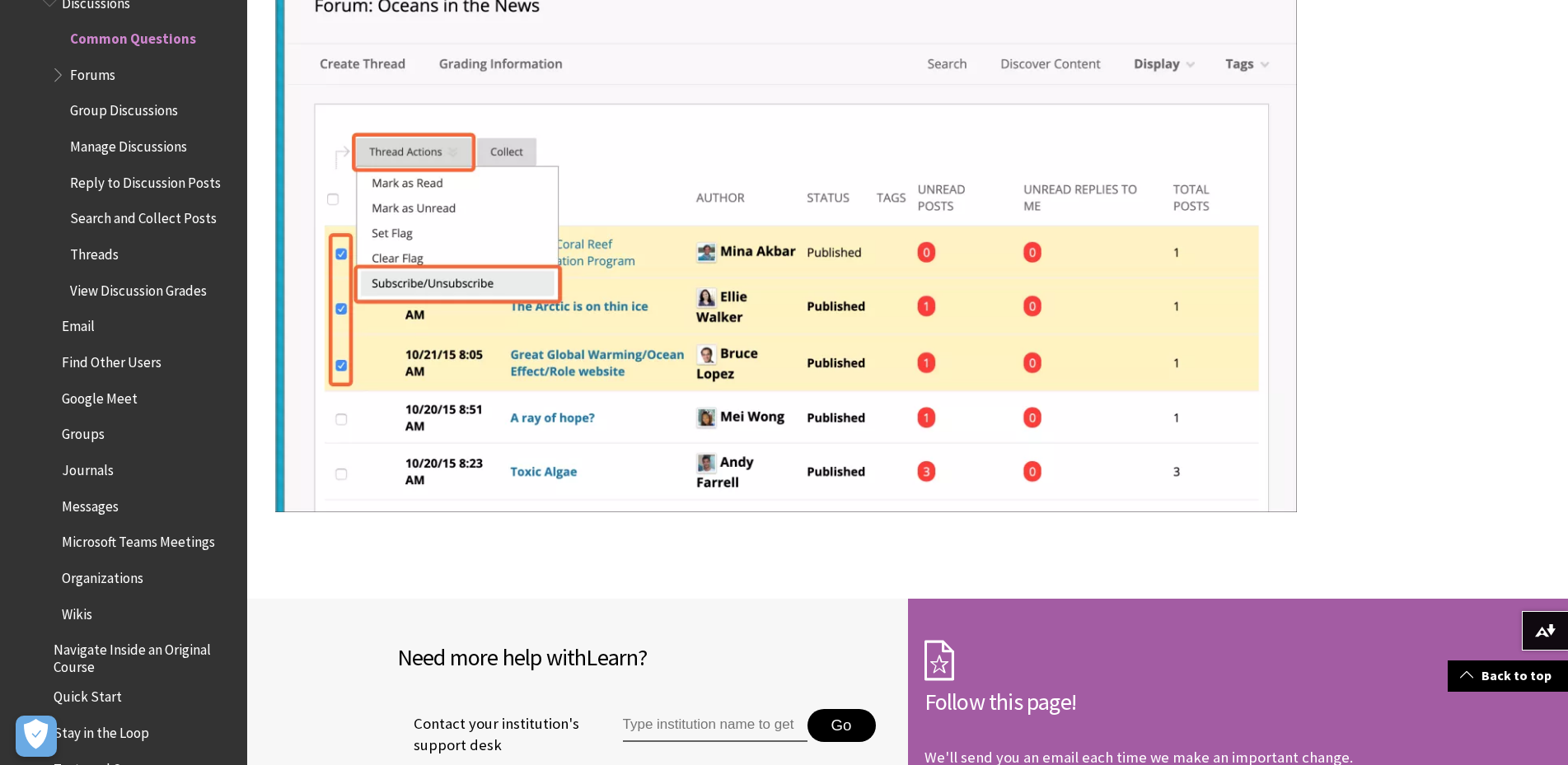
scroll to position [1632, 0]
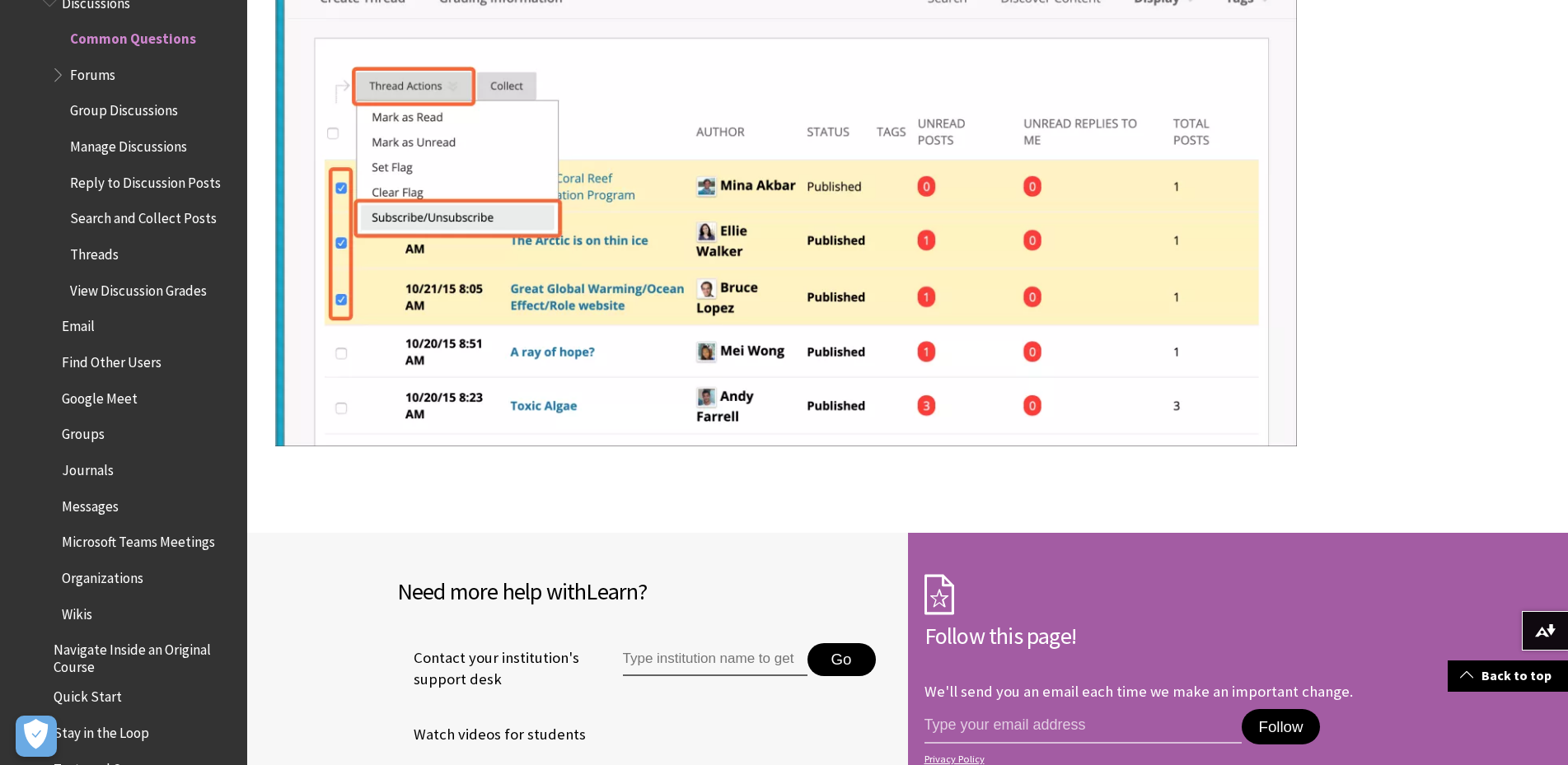
click at [651, 558] on div "Need more help with Learn ? Contact your institution's support desk Go Watch vi…" at bounding box center [577, 693] width 661 height 320
click at [729, 535] on div "Need more help with Learn ? Contact your institution's support desk Go Watch vi…" at bounding box center [577, 693] width 661 height 320
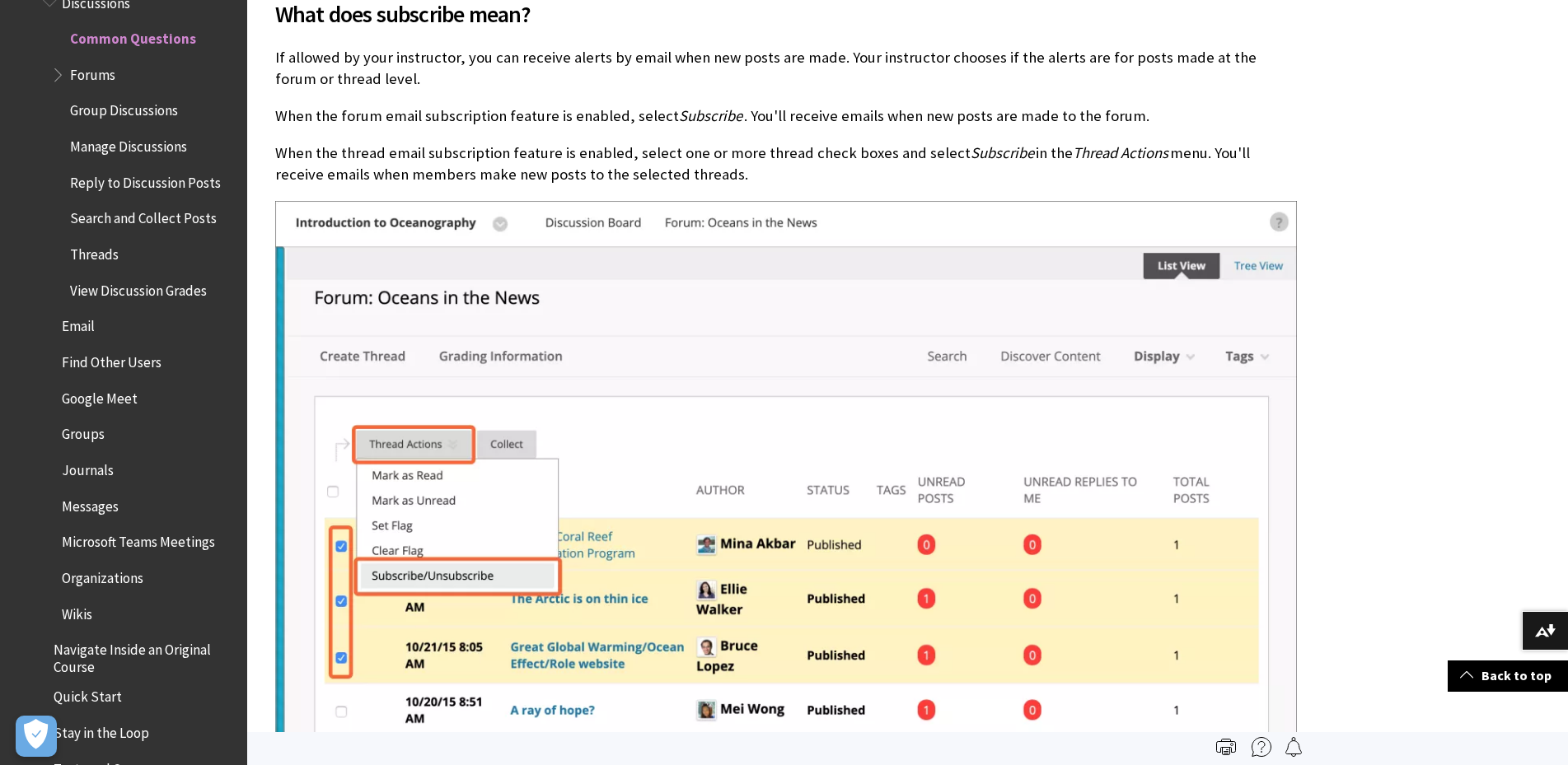
scroll to position [1221, 0]
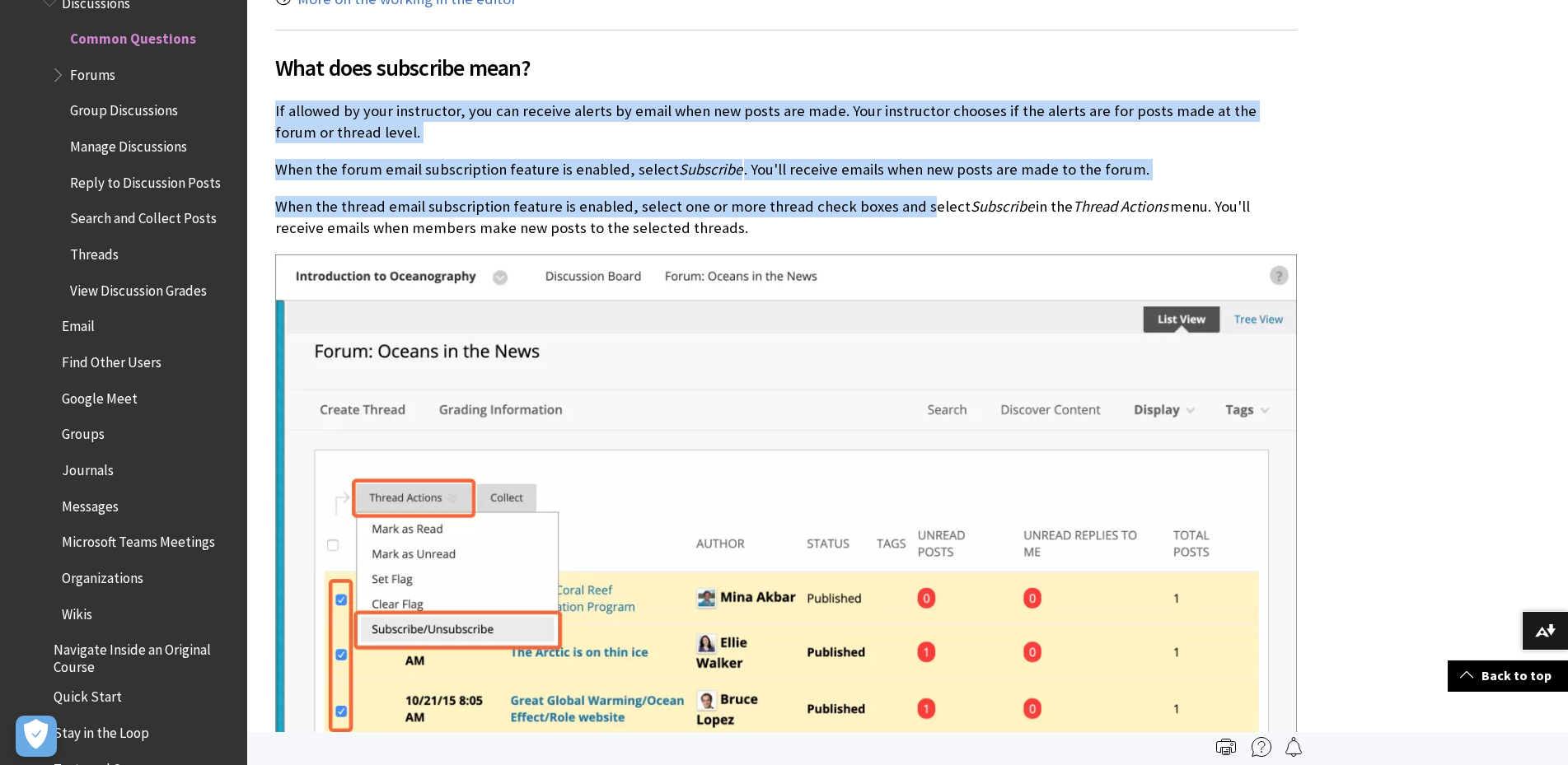
drag, startPoint x: 912, startPoint y: 183, endPoint x: 876, endPoint y: 56, distance: 132.0
click at [876, 56] on div "Why can't I see my discussion post? Check if you accidentally saved your contri…" at bounding box center [786, 20] width 1022 height 1686
click at [876, 56] on span "What does subscribe mean?" at bounding box center [786, 67] width 1022 height 35
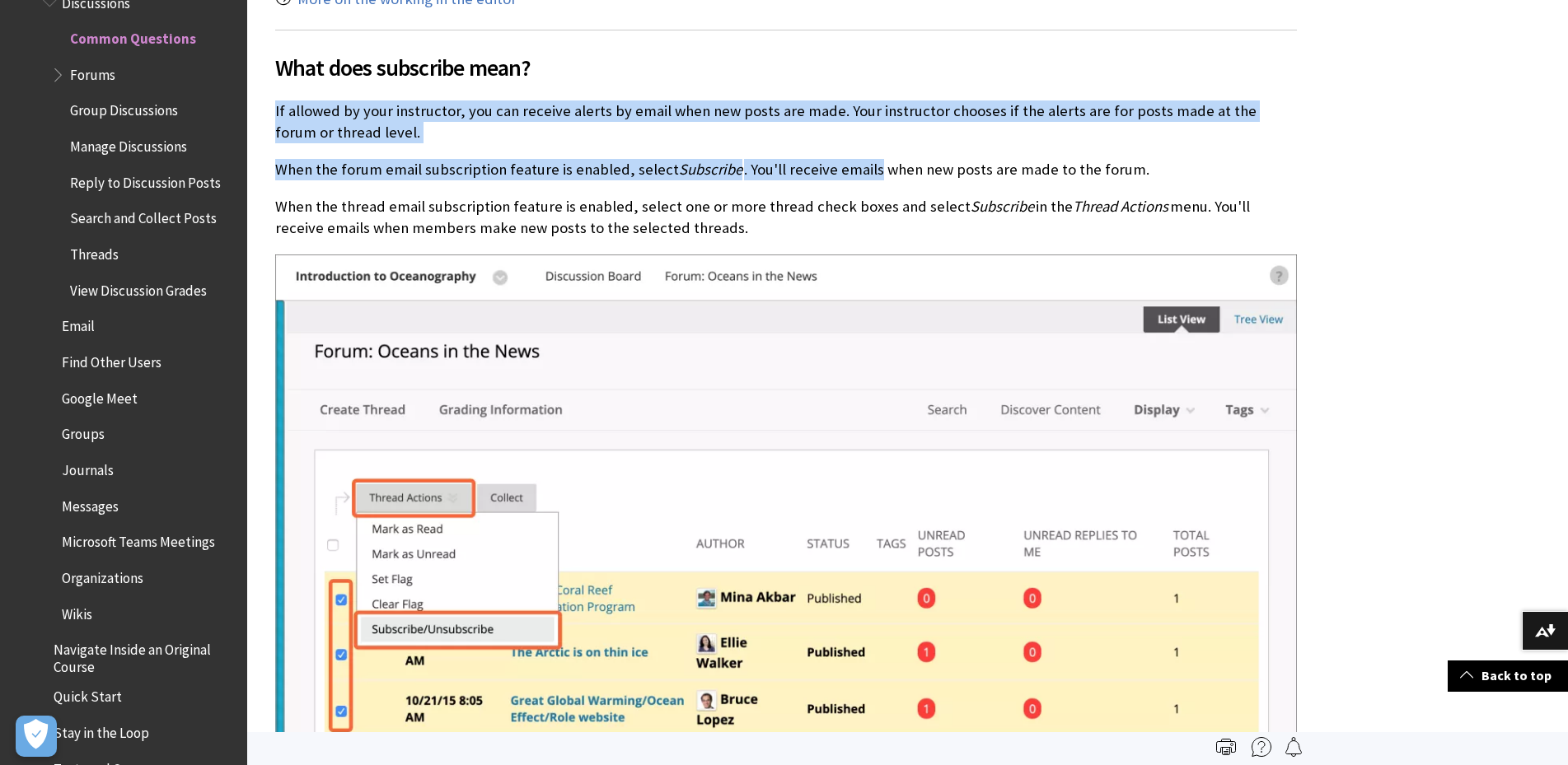
drag, startPoint x: 870, startPoint y: 43, endPoint x: 864, endPoint y: 158, distance: 115.2
click at [864, 158] on div "Why can't I see my discussion post? Check if you accidentally saved your contri…" at bounding box center [786, 20] width 1022 height 1686
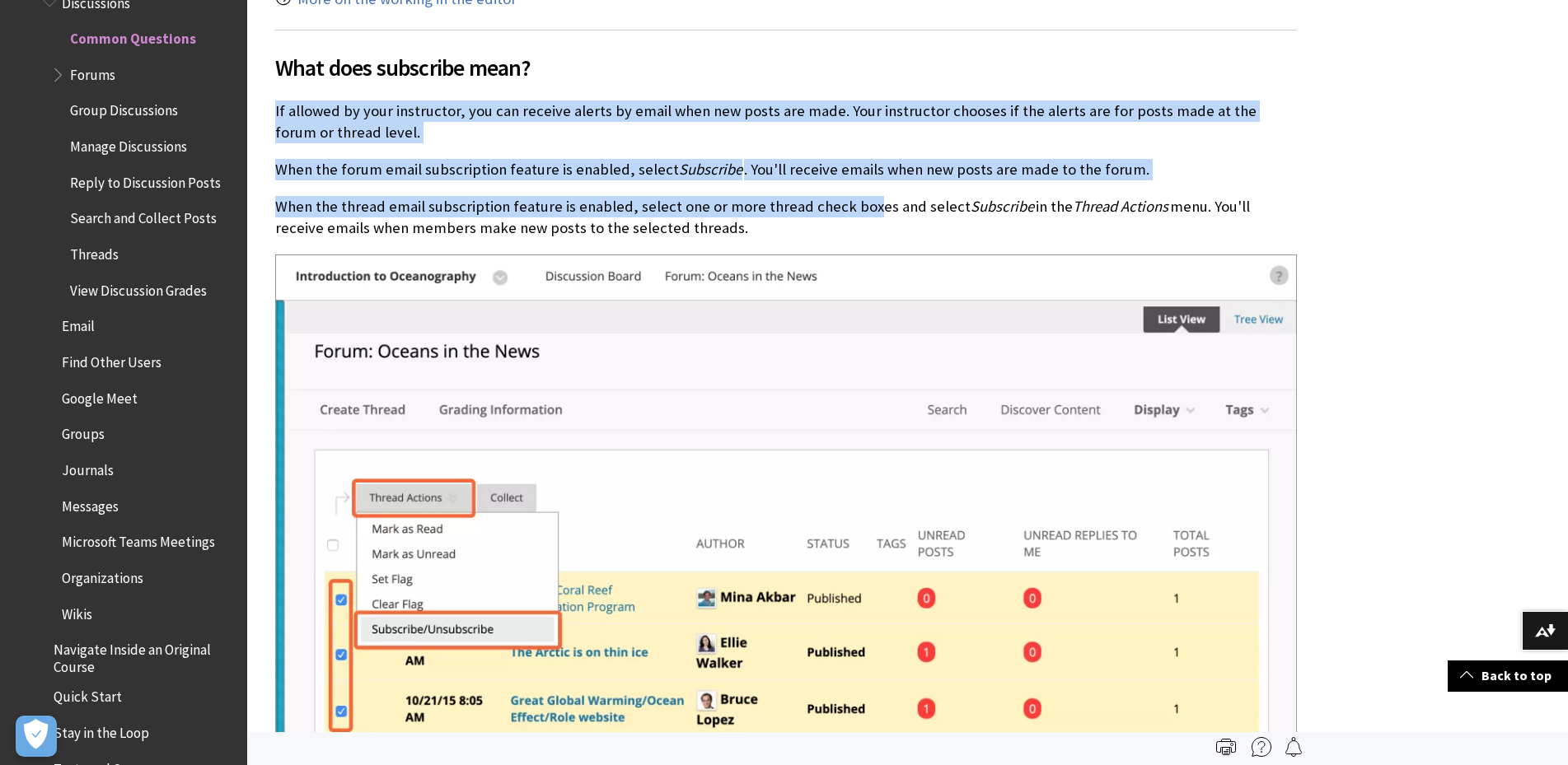
drag, startPoint x: 860, startPoint y: 182, endPoint x: 848, endPoint y: 61, distance: 121.6
click at [848, 61] on div "Why can't I see my discussion post? Check if you accidentally saved your contri…" at bounding box center [786, 20] width 1022 height 1686
click at [848, 61] on span "What does subscribe mean?" at bounding box center [786, 67] width 1022 height 35
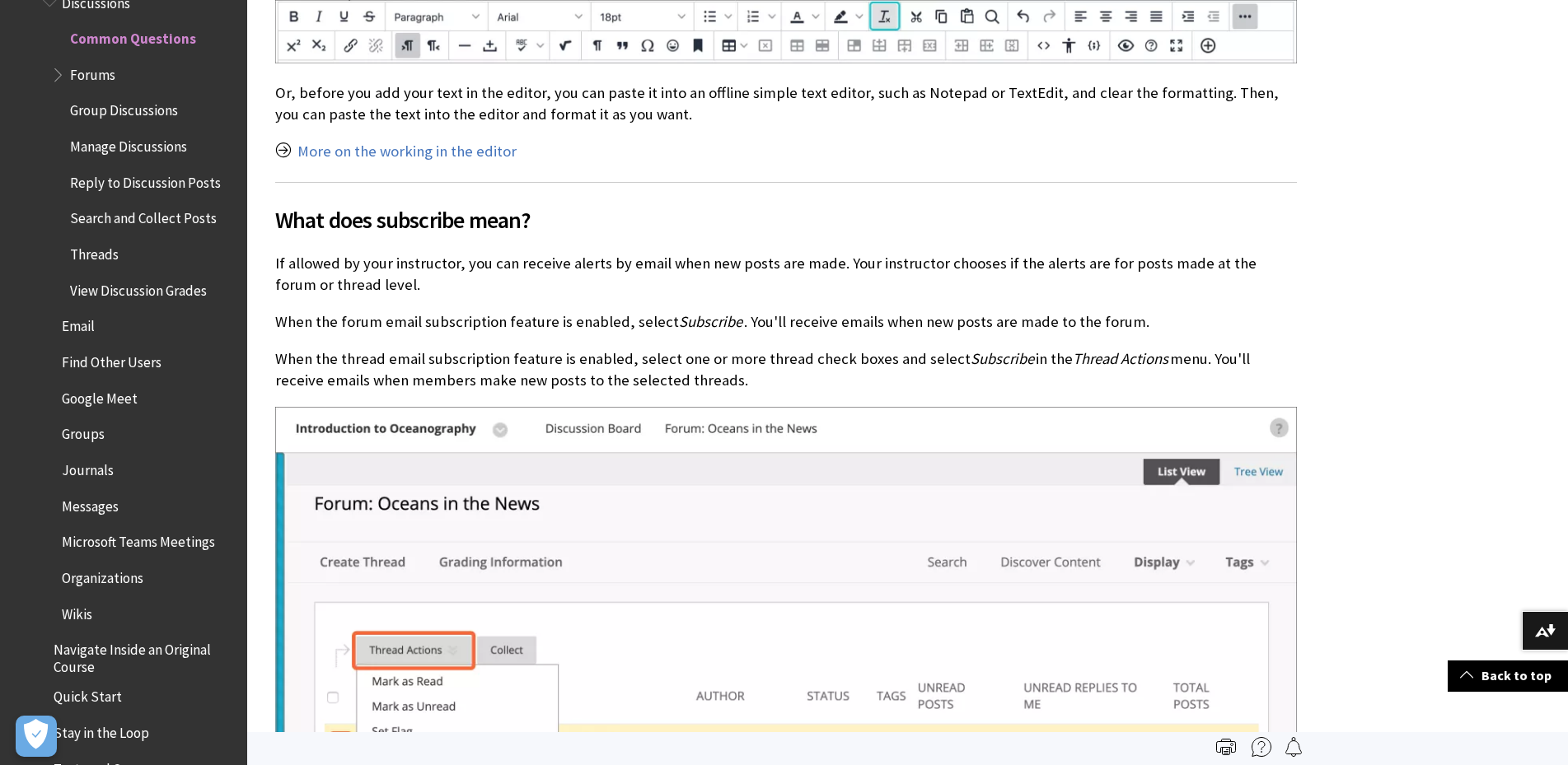
scroll to position [891, 0]
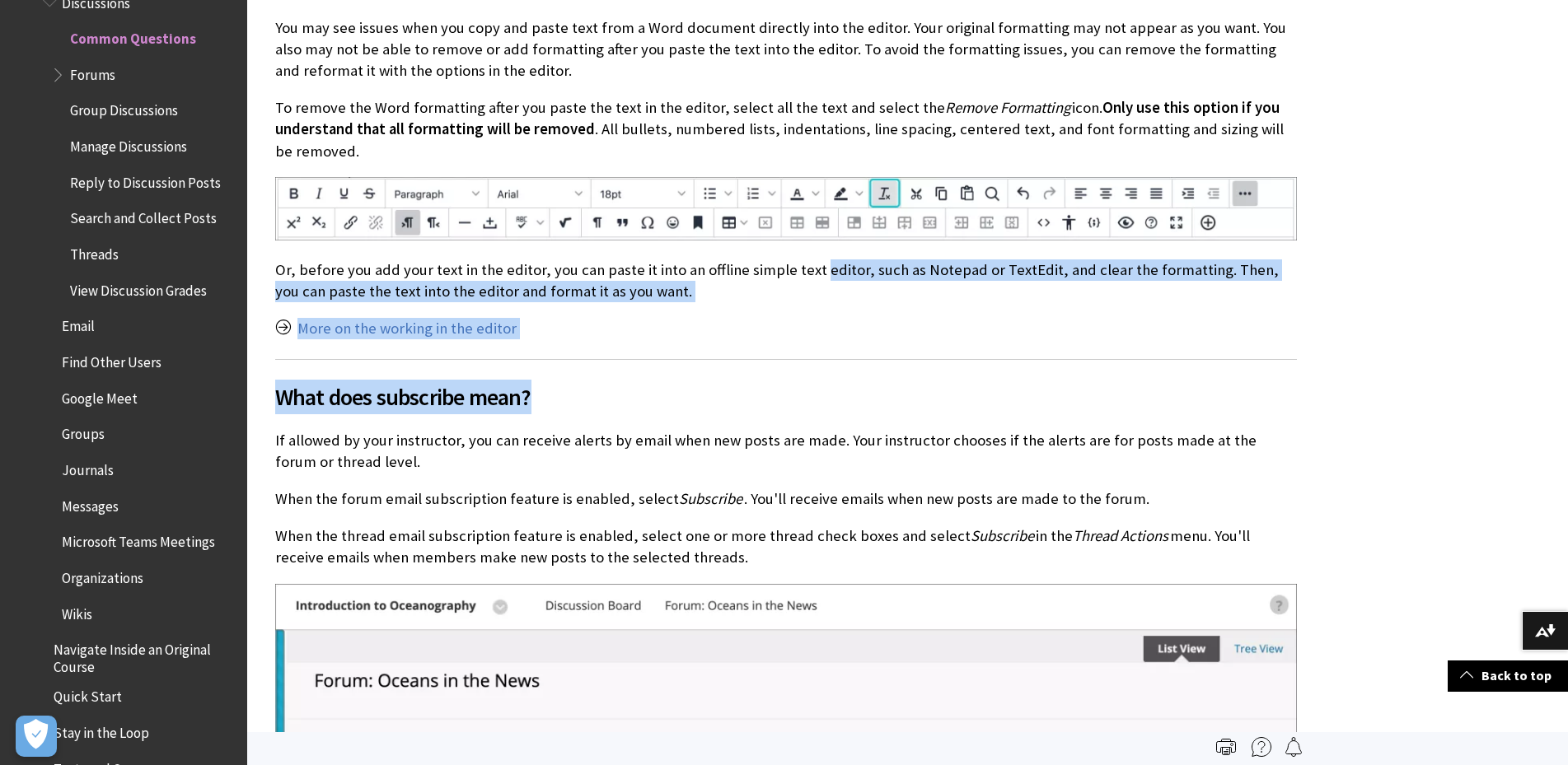
drag, startPoint x: 825, startPoint y: 380, endPoint x: 808, endPoint y: 262, distance: 119.2
click at [808, 262] on div "Why can't I see my discussion post? Check if you accidentally saved your contri…" at bounding box center [786, 349] width 1022 height 1686
click at [808, 262] on p "Or, before you add your text in the editor, you can paste it into an offline si…" at bounding box center [786, 281] width 1022 height 43
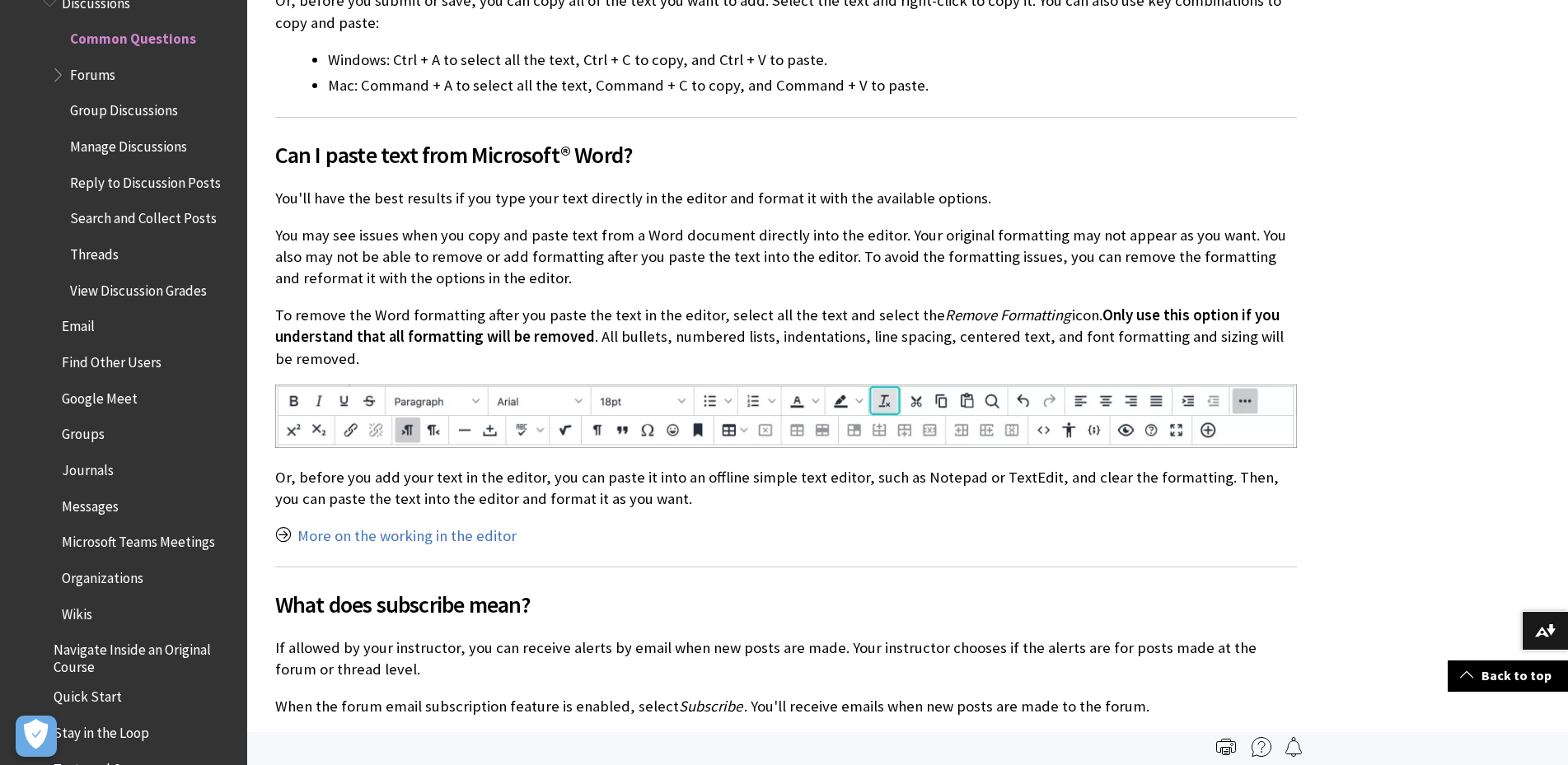
scroll to position [562, 0]
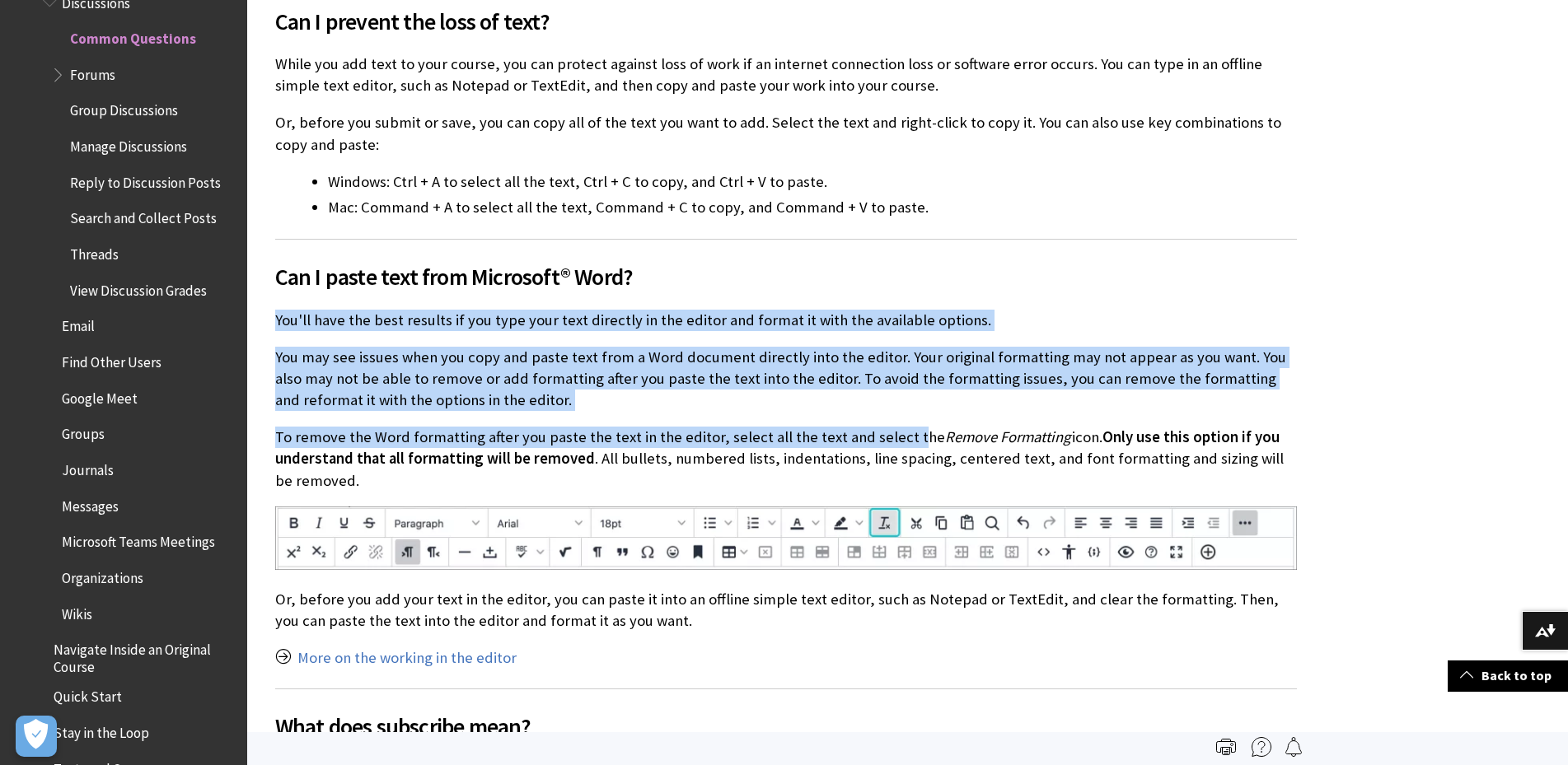
drag, startPoint x: 898, startPoint y: 436, endPoint x: 855, endPoint y: 246, distance: 194.8
click at [855, 246] on div "Why can't I see my discussion post? Check if you accidentally saved your contri…" at bounding box center [786, 679] width 1022 height 1686
click at [855, 246] on h2 "Can I paste text from Microsoft® Word?" at bounding box center [786, 266] width 1022 height 55
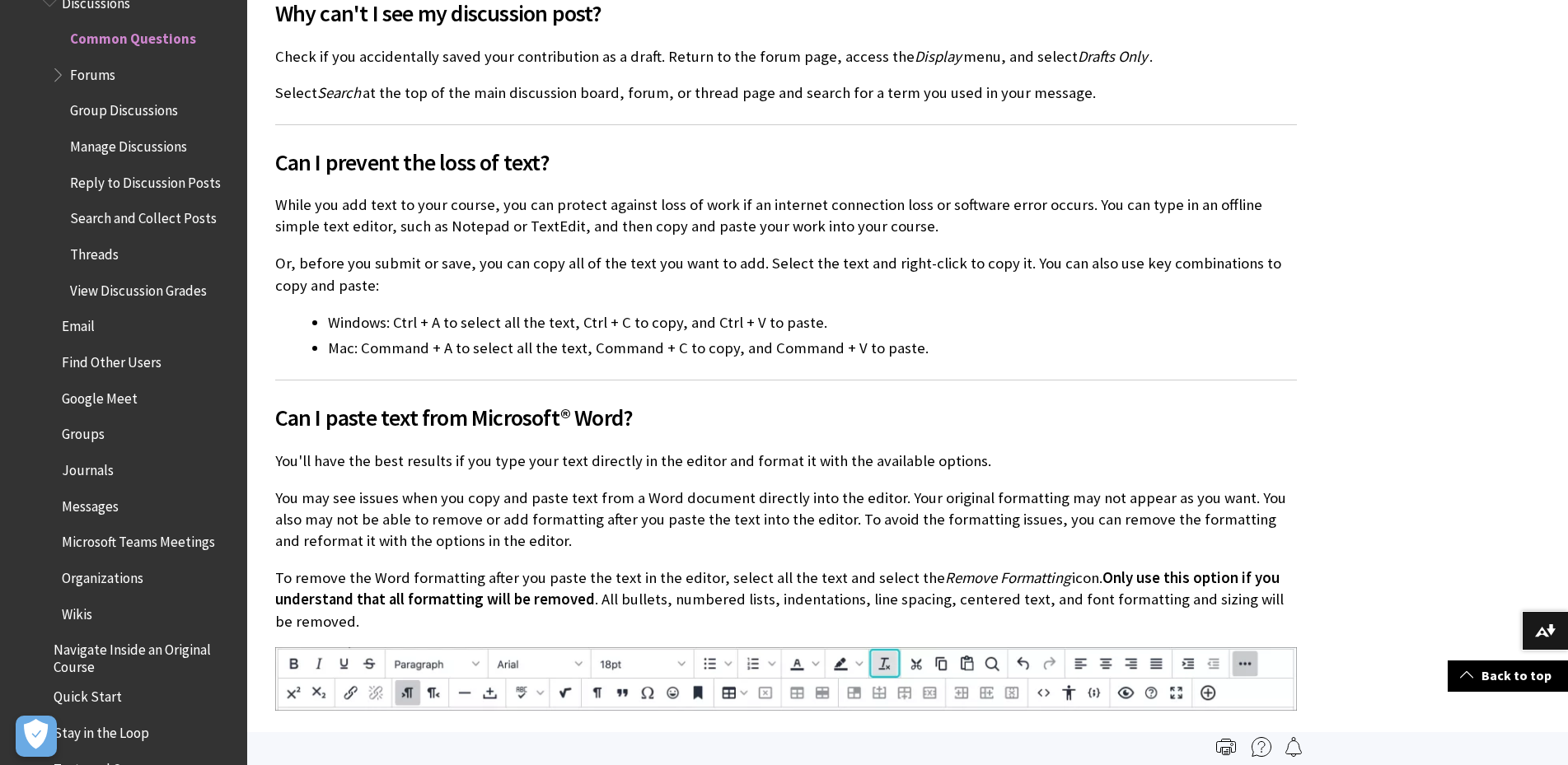
scroll to position [232, 0]
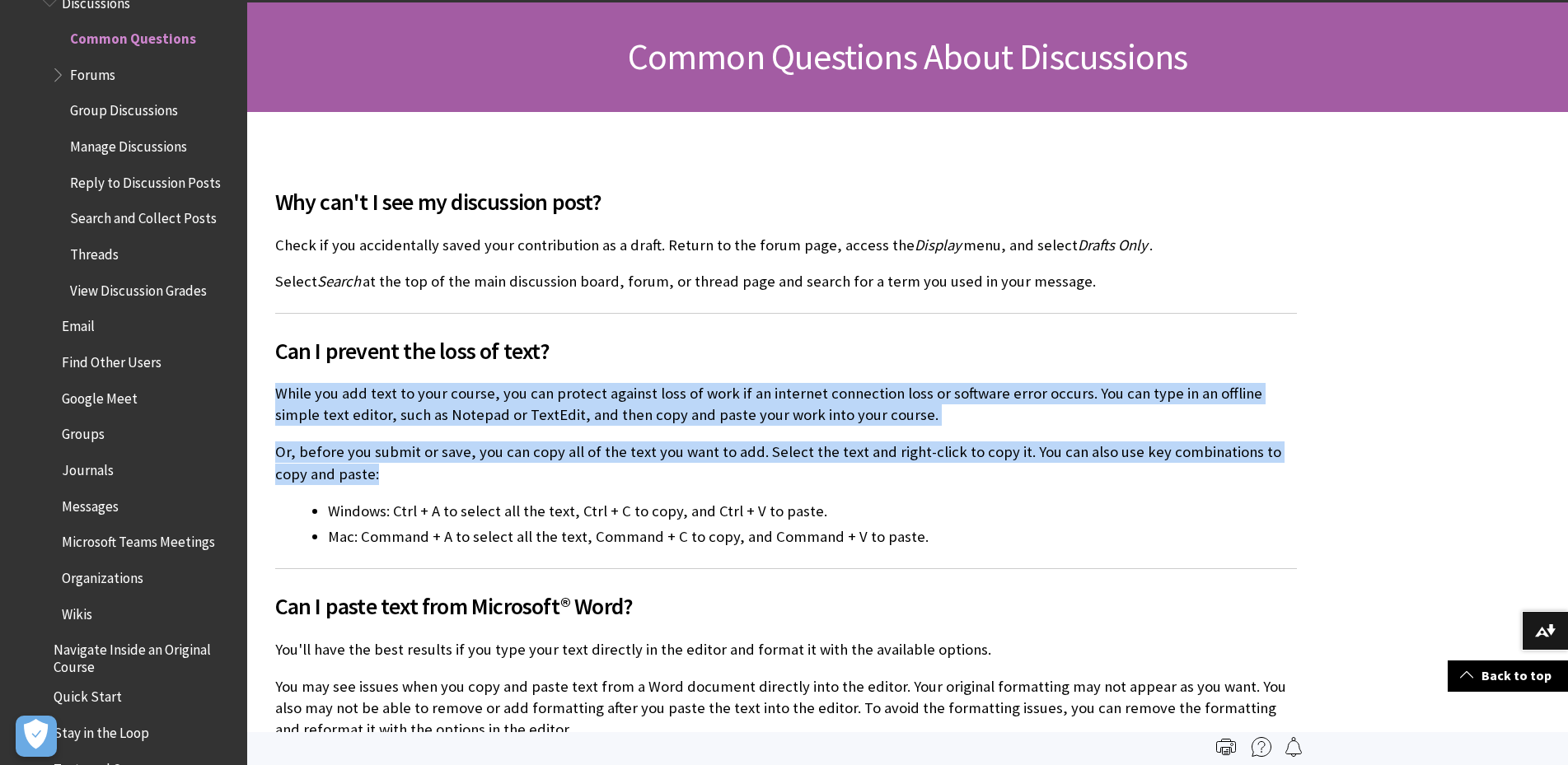
drag, startPoint x: 996, startPoint y: 473, endPoint x: 839, endPoint y: 310, distance: 226.3
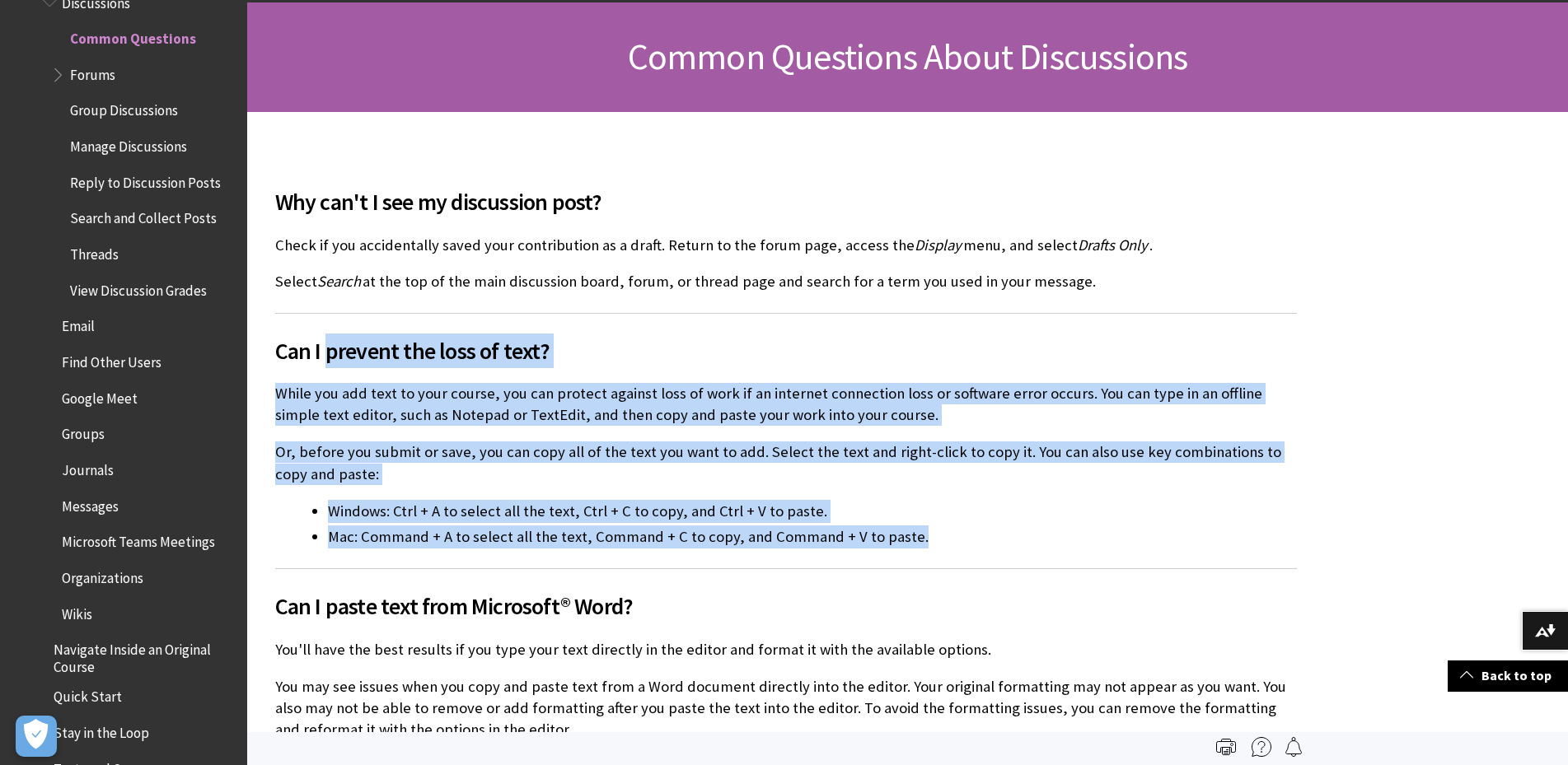
drag, startPoint x: 337, startPoint y: 316, endPoint x: 1000, endPoint y: 529, distance: 696.4
click at [1000, 529] on li "Mac: Command + A to select all the text, Command + C to copy, and Command + V t…" at bounding box center [812, 537] width 969 height 23
drag, startPoint x: 829, startPoint y: 510, endPoint x: 367, endPoint y: 372, distance: 482.2
